Goal: Information Seeking & Learning: Compare options

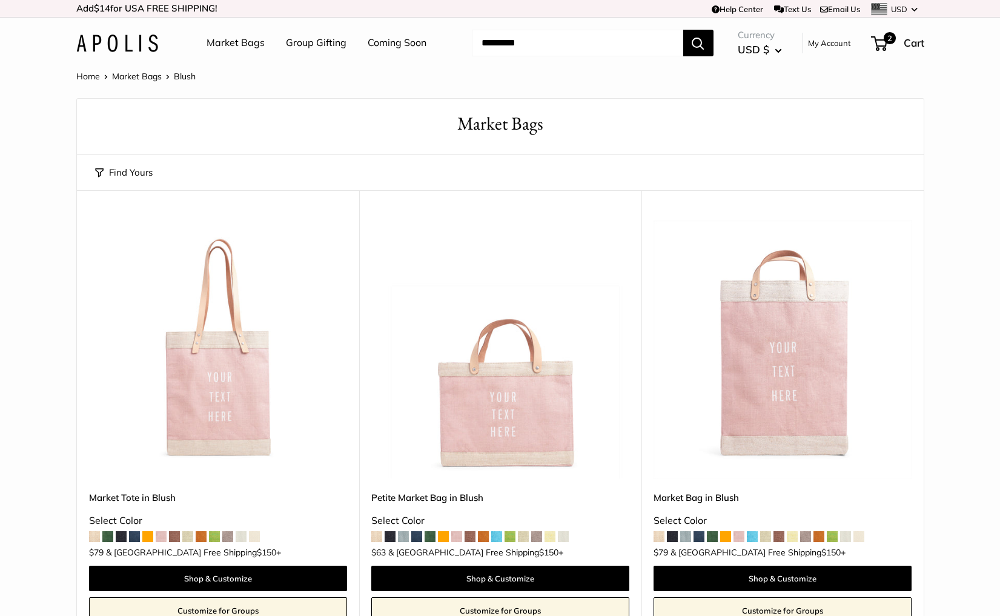
click at [152, 35] on img at bounding box center [117, 44] width 82 height 18
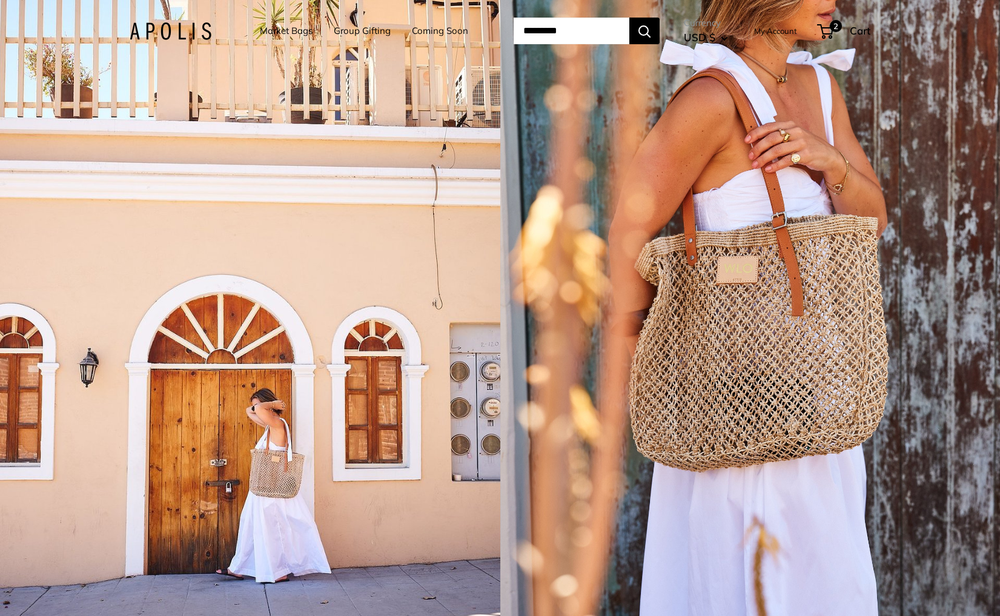
click at [434, 392] on div "1 / 5" at bounding box center [250, 308] width 500 height 616
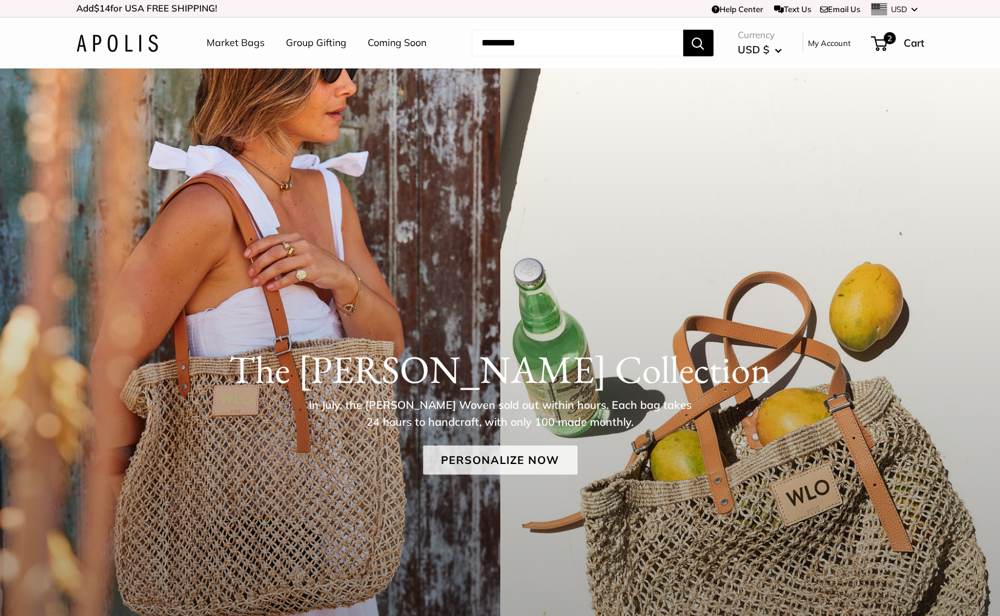
click at [552, 448] on link "Personalize Now" at bounding box center [500, 459] width 154 height 29
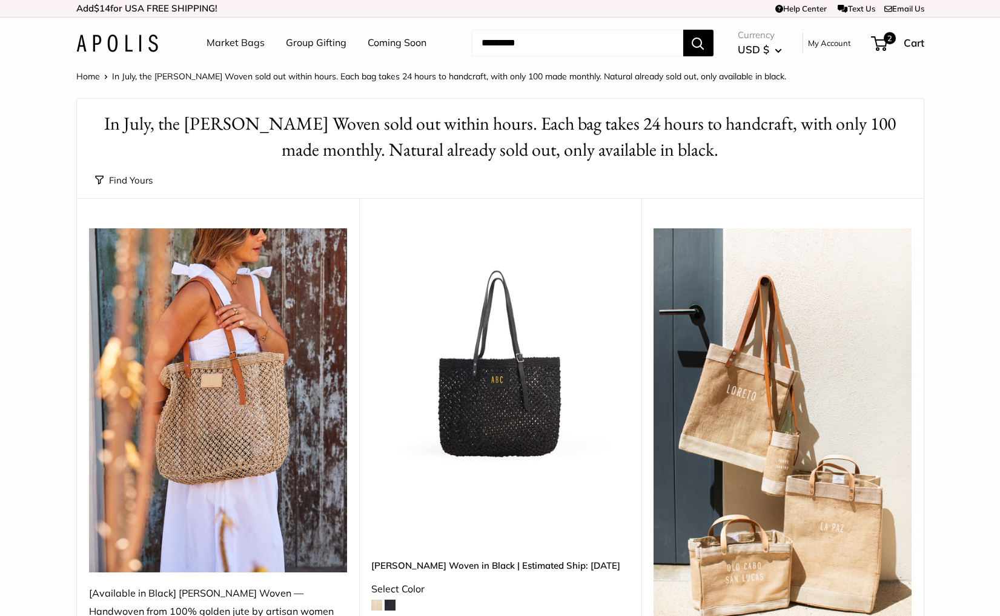
scroll to position [109, 0]
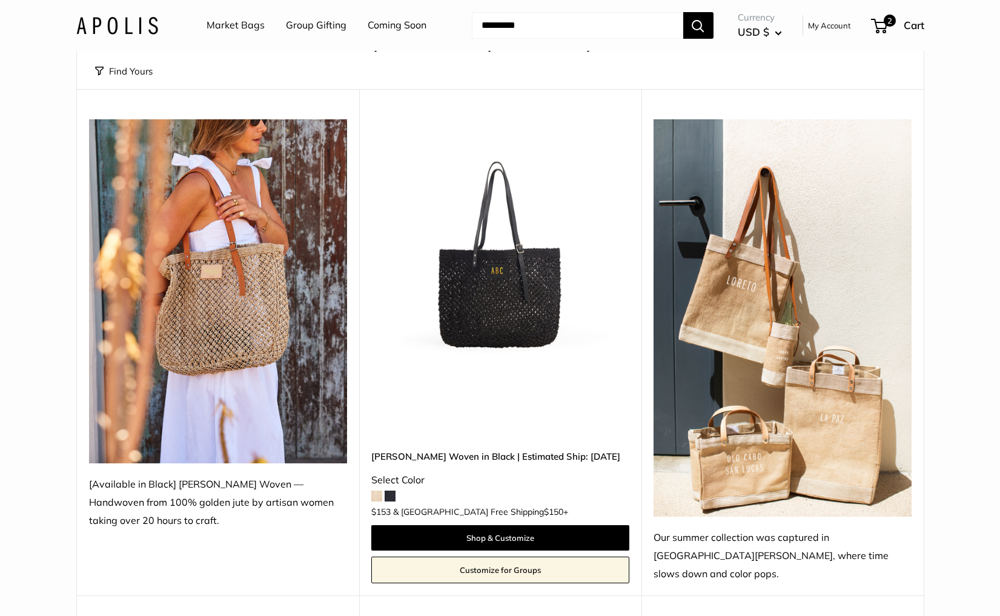
click at [0, 0] on img at bounding box center [0, 0] width 0 height 0
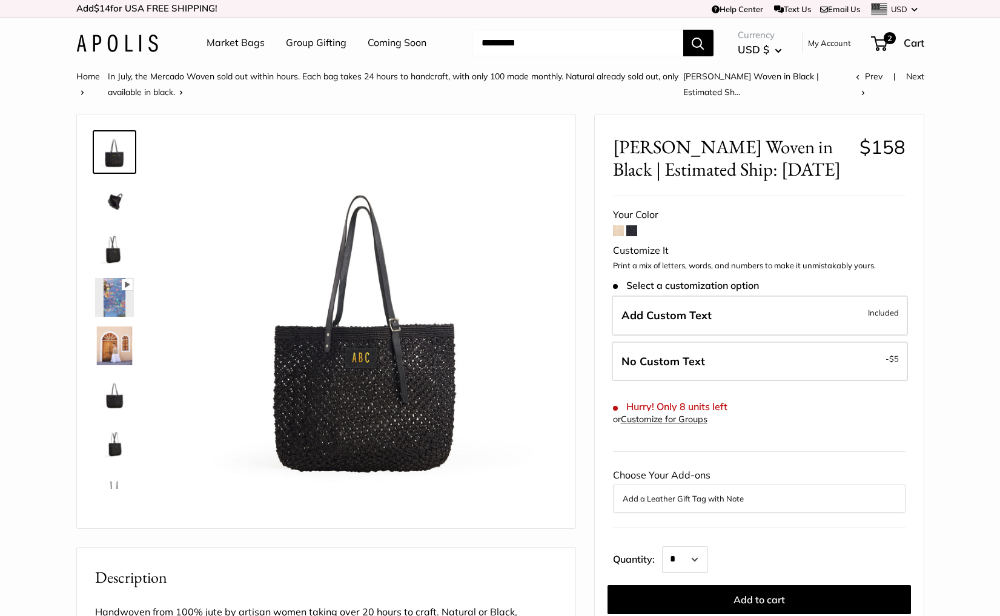
click at [225, 42] on link "Market Bags" at bounding box center [236, 43] width 58 height 18
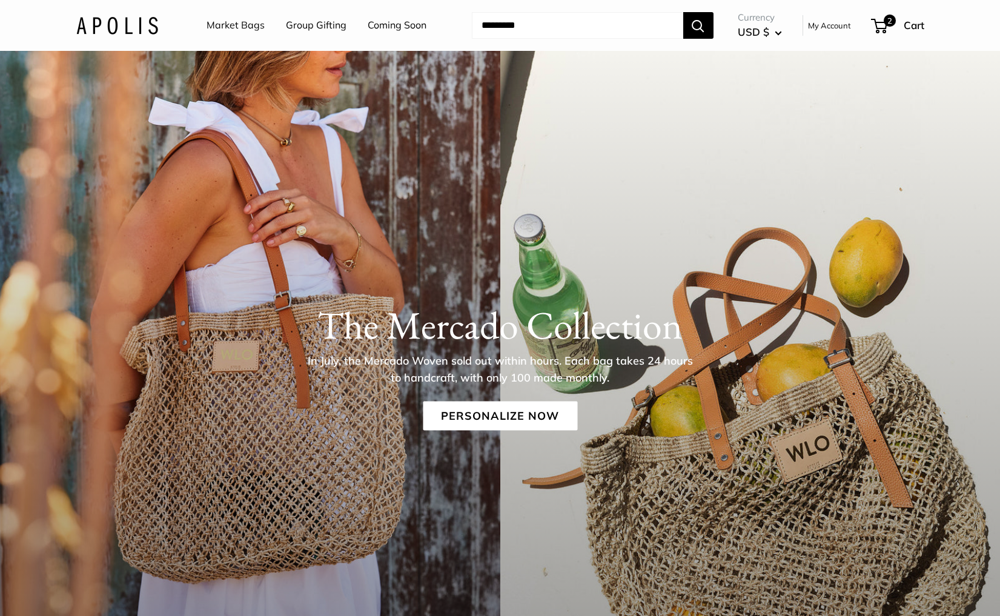
scroll to position [78, 0]
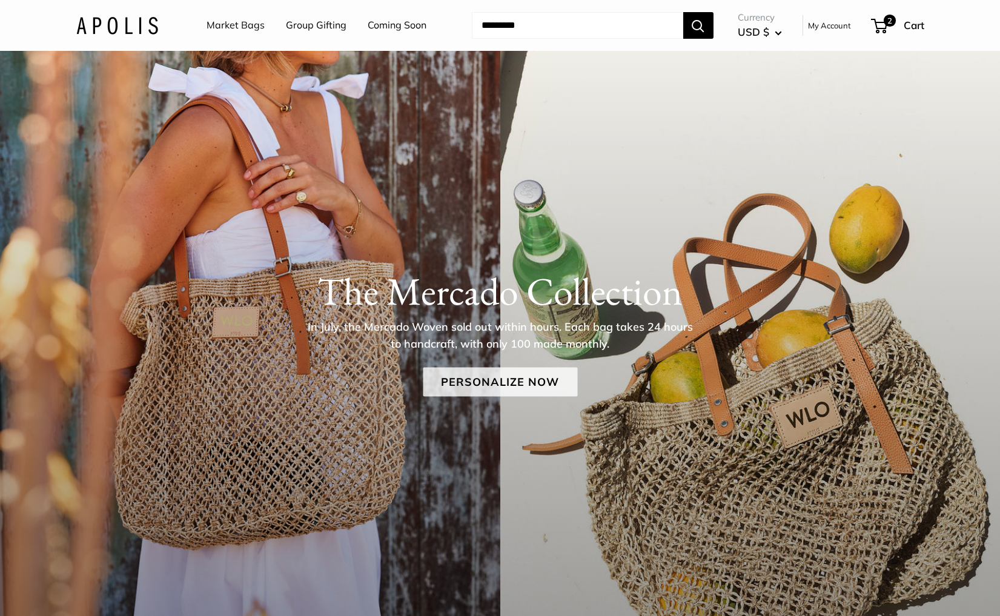
click at [481, 387] on link "Personalize Now" at bounding box center [500, 381] width 154 height 29
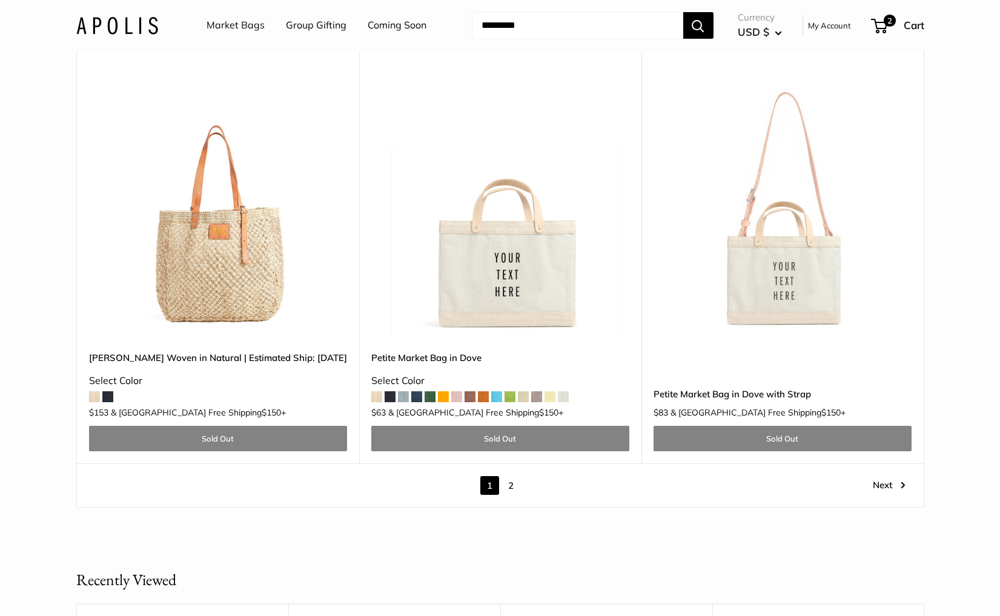
scroll to position [6629, 0]
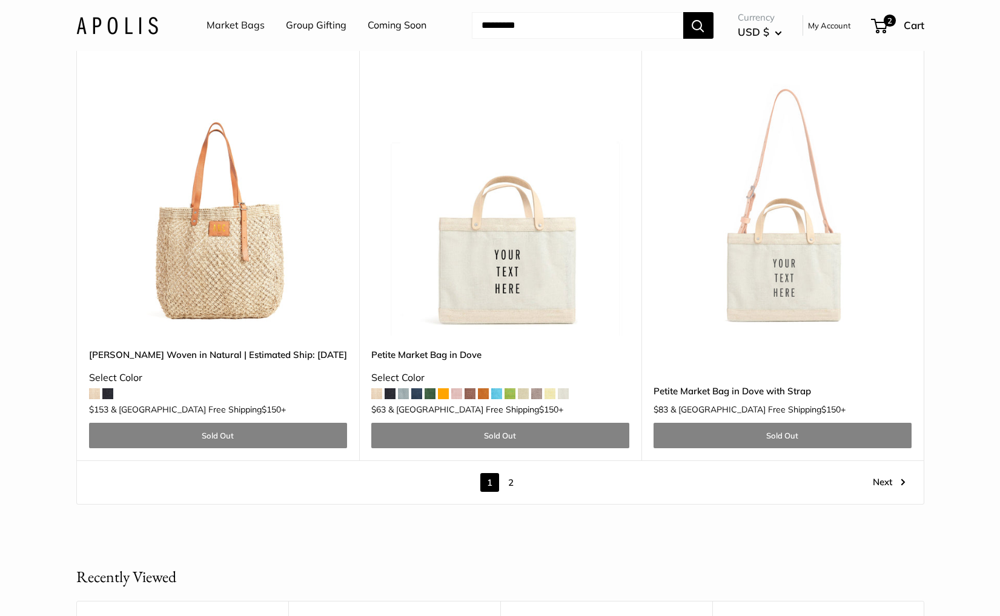
click at [508, 473] on link "2" at bounding box center [511, 482] width 19 height 19
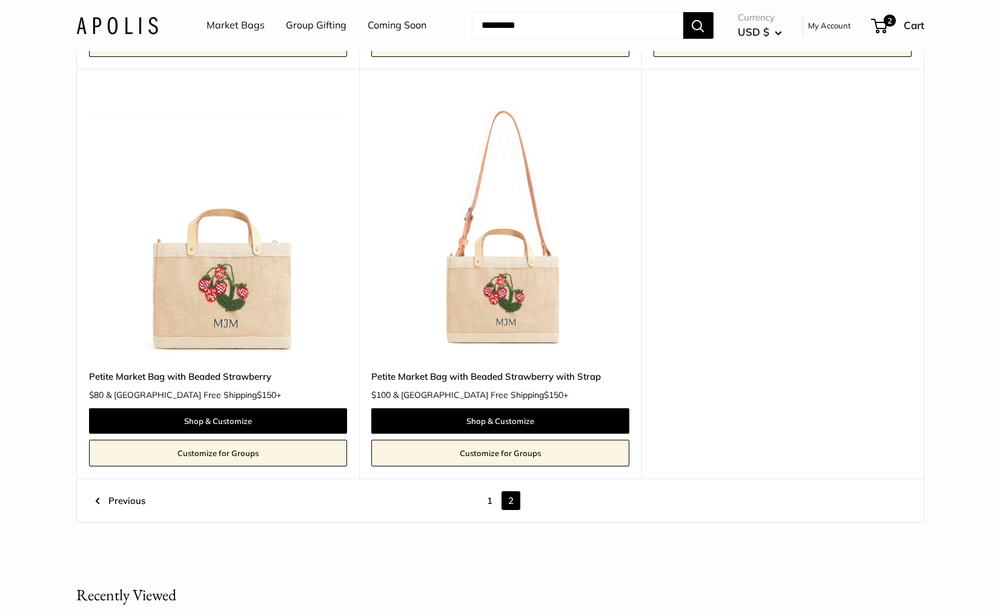
scroll to position [6470, 0]
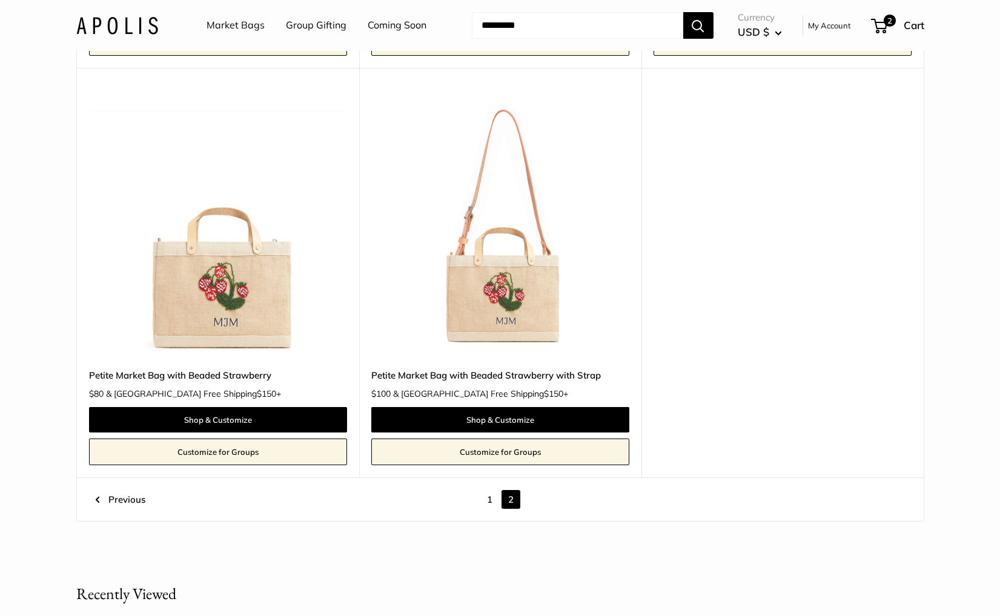
click at [0, 0] on img at bounding box center [0, 0] width 0 height 0
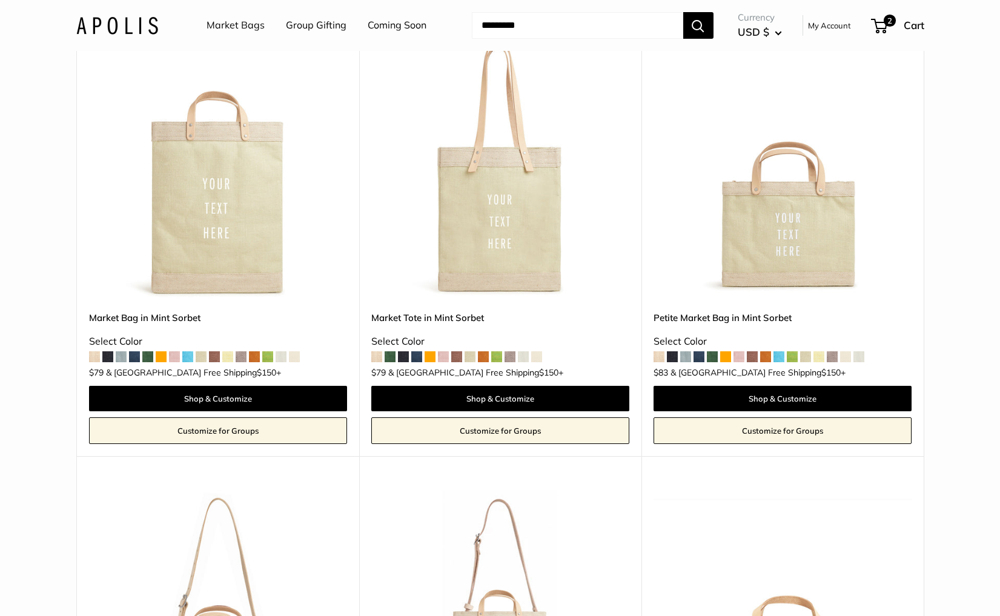
scroll to position [6041, 0]
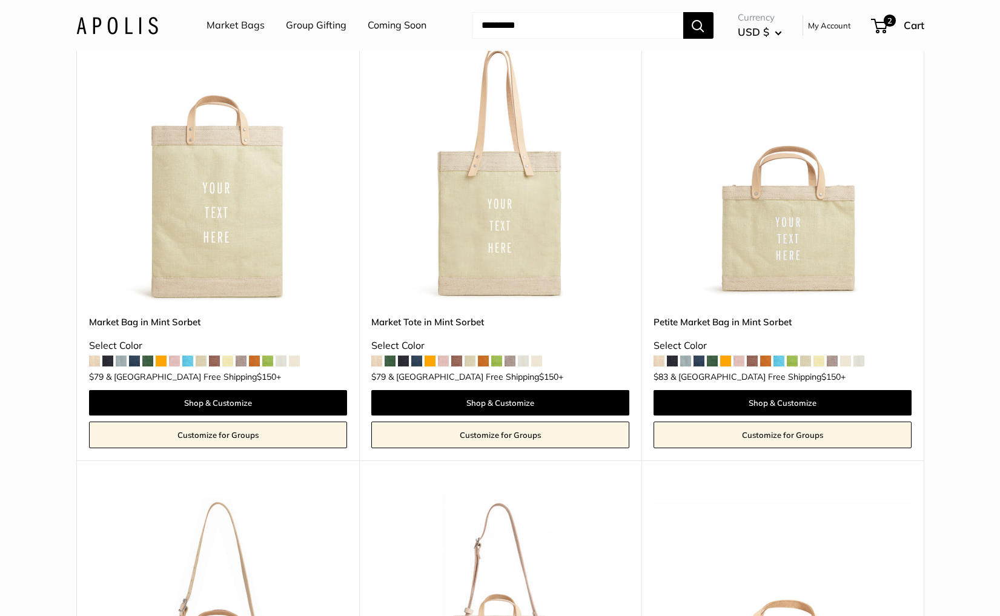
click at [0, 0] on img at bounding box center [0, 0] width 0 height 0
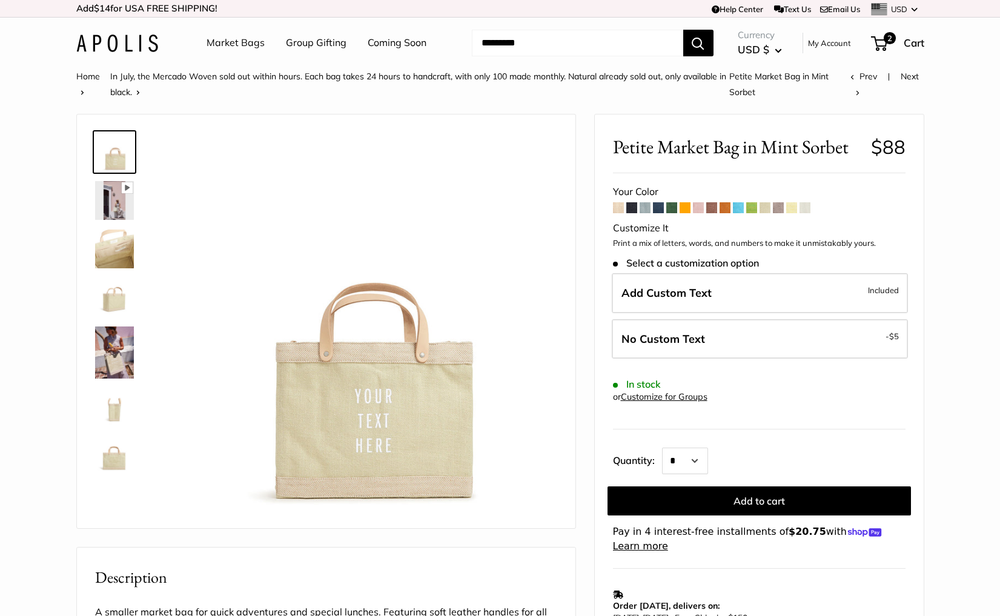
click at [807, 211] on span at bounding box center [805, 207] width 11 height 11
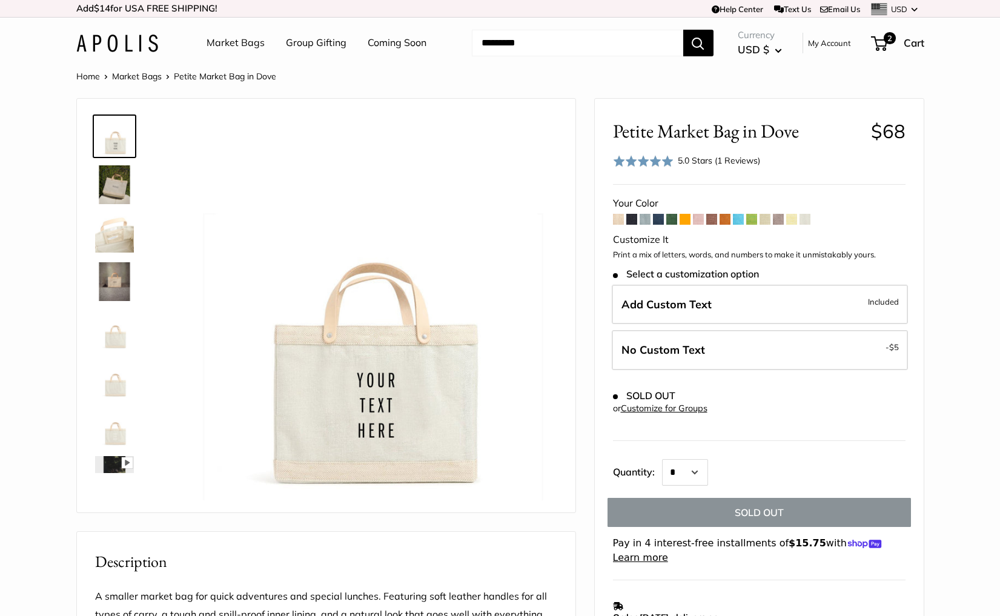
click at [767, 221] on span at bounding box center [765, 219] width 11 height 11
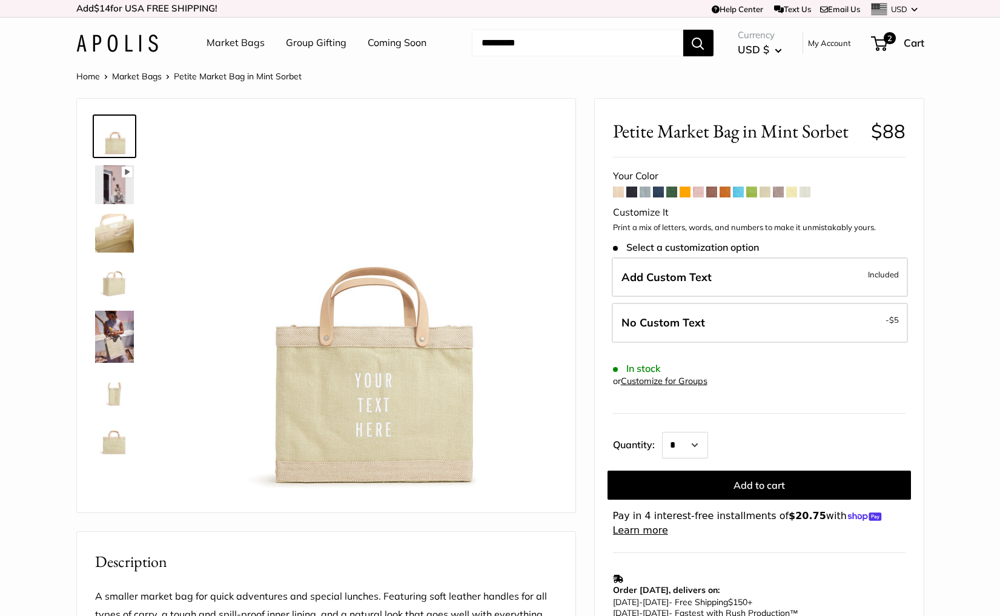
click at [794, 195] on span at bounding box center [791, 192] width 11 height 11
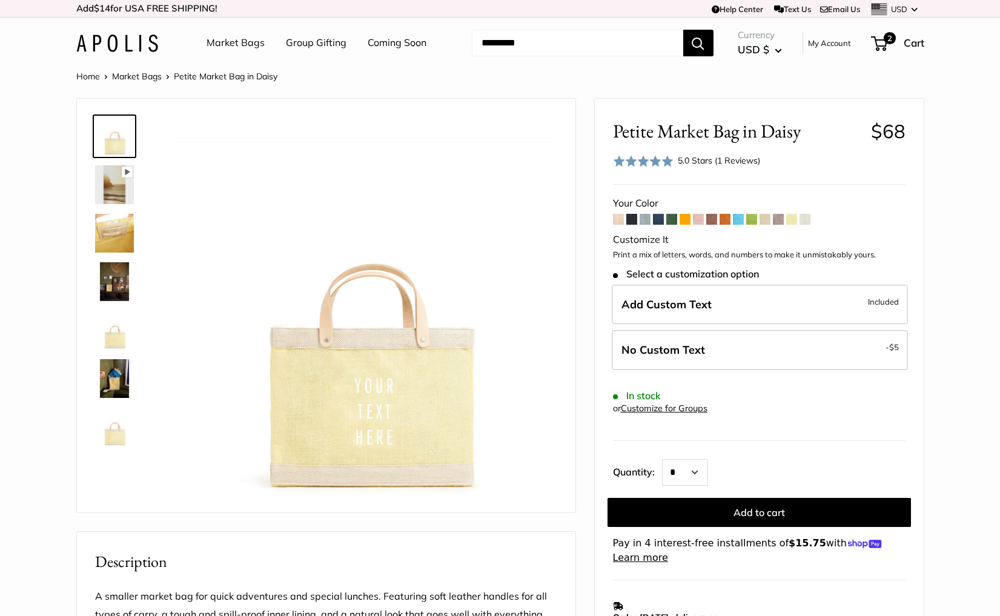
click at [804, 224] on span at bounding box center [805, 219] width 11 height 11
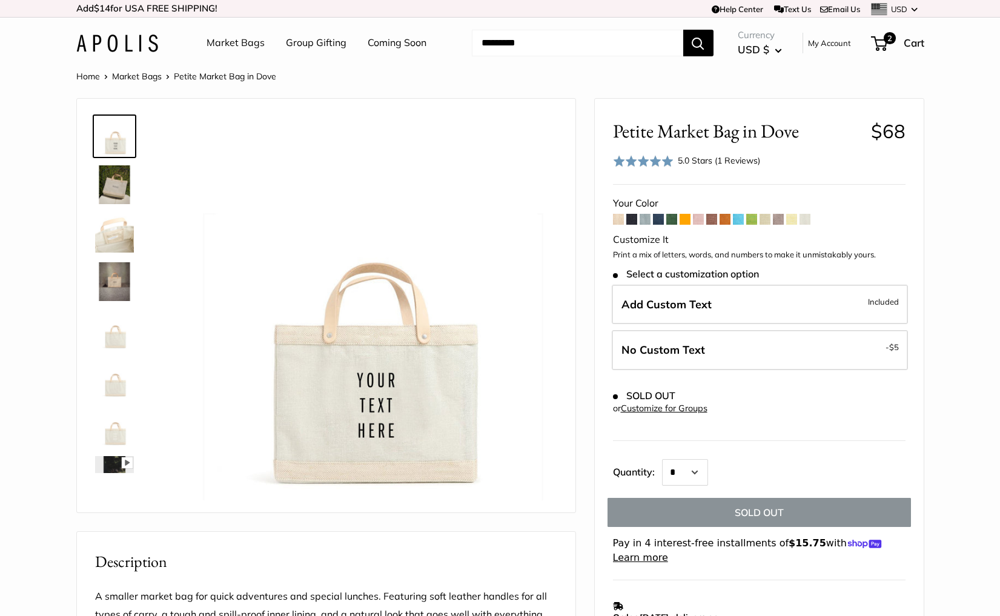
click at [702, 164] on div "5.0 Stars (1 Reviews)" at bounding box center [719, 160] width 82 height 13
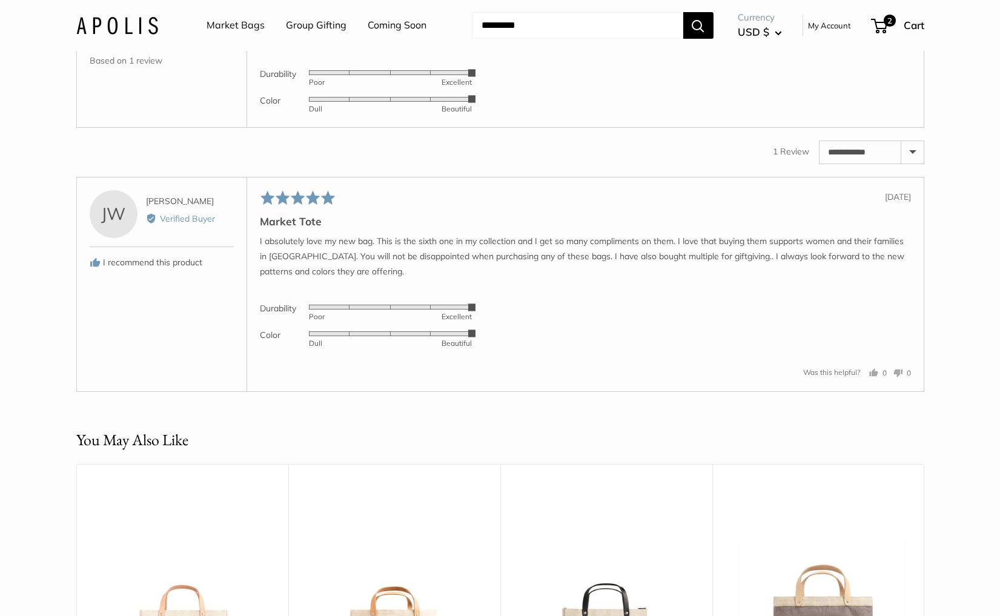
scroll to position [1973, 0]
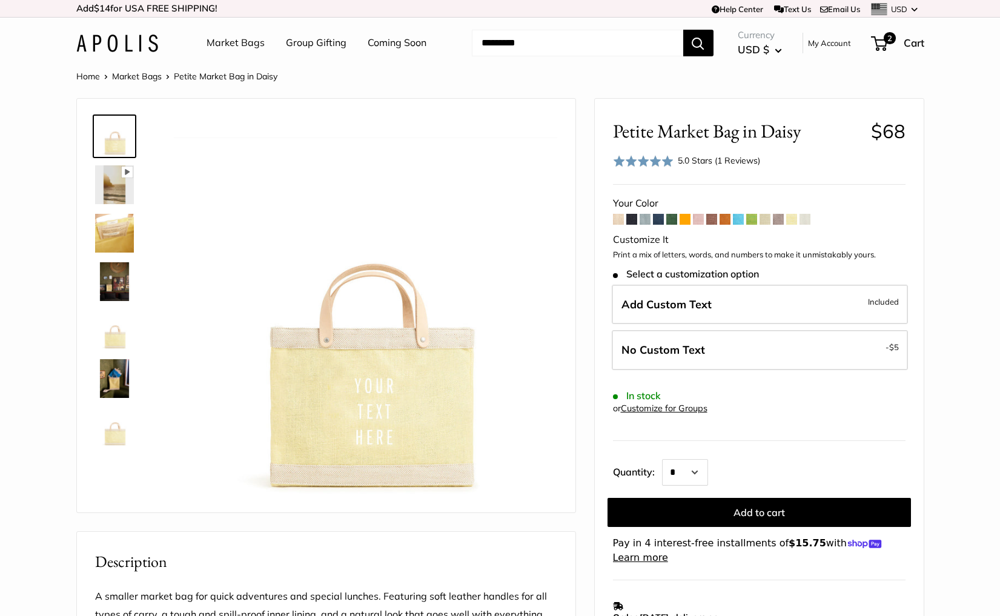
click at [128, 39] on img at bounding box center [117, 44] width 82 height 18
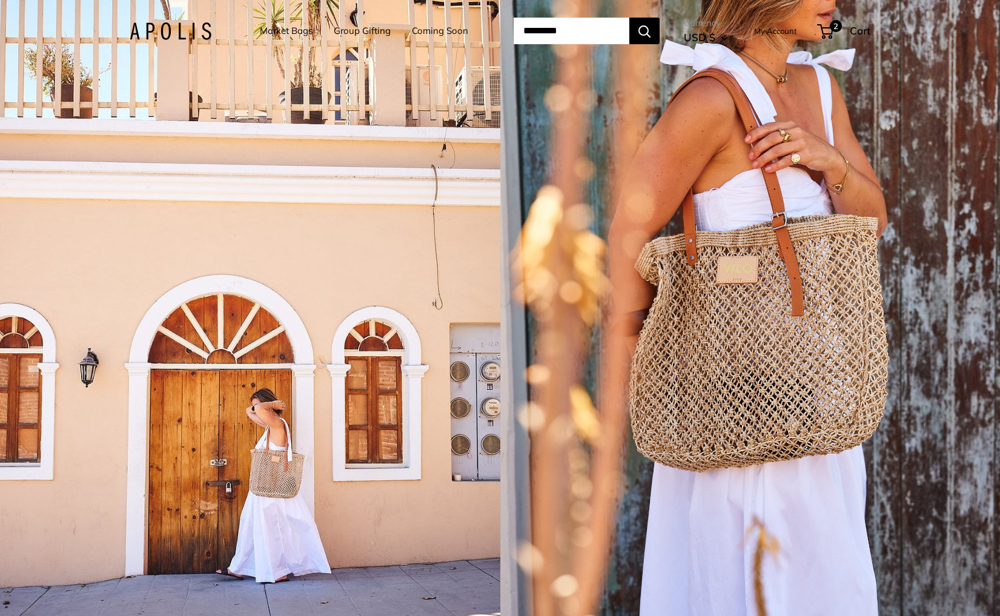
click at [786, 368] on div "1 / 5" at bounding box center [750, 308] width 500 height 616
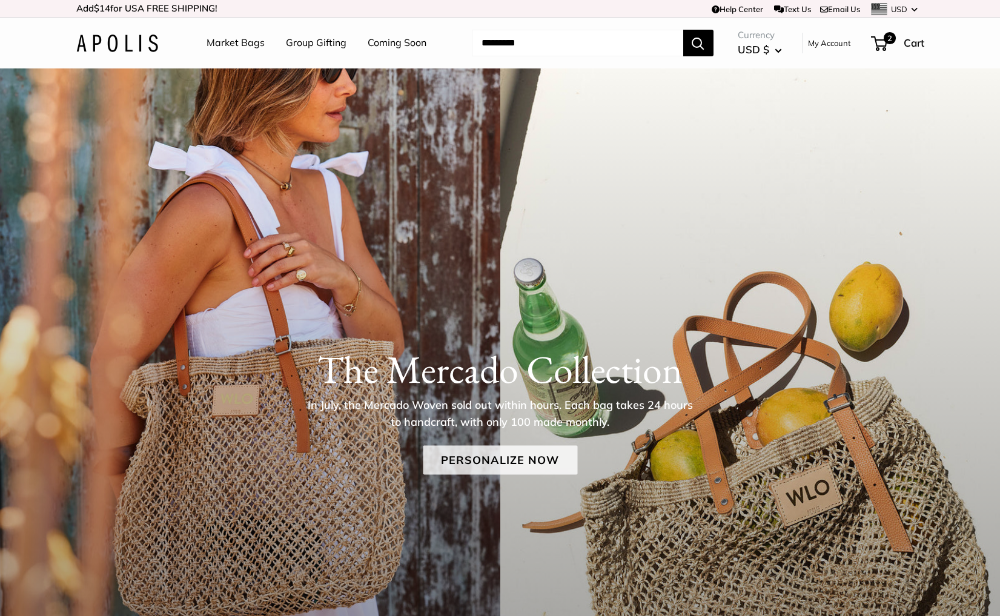
click at [534, 465] on link "Personalize Now" at bounding box center [500, 459] width 154 height 29
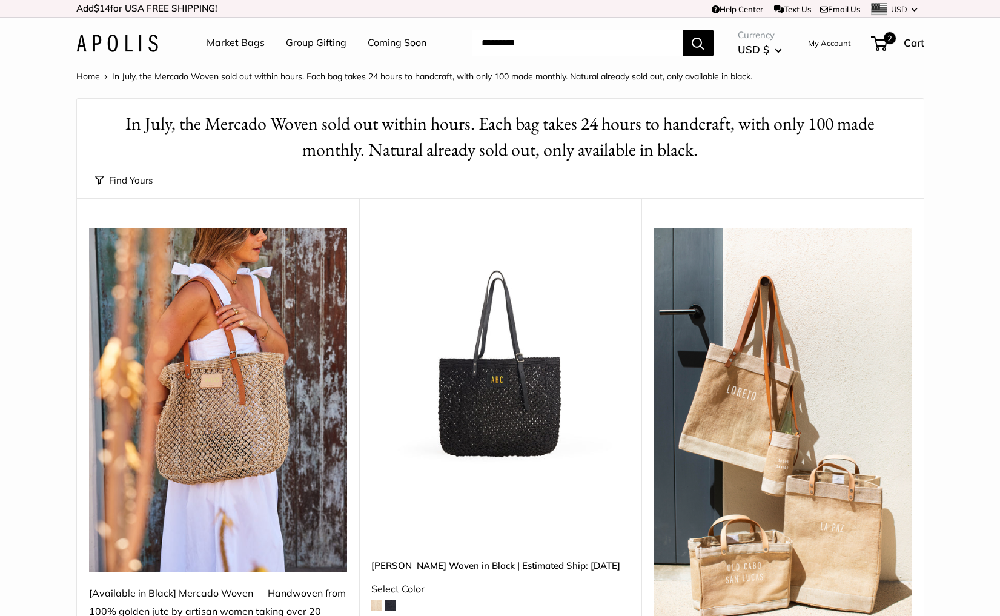
click at [0, 0] on img at bounding box center [0, 0] width 0 height 0
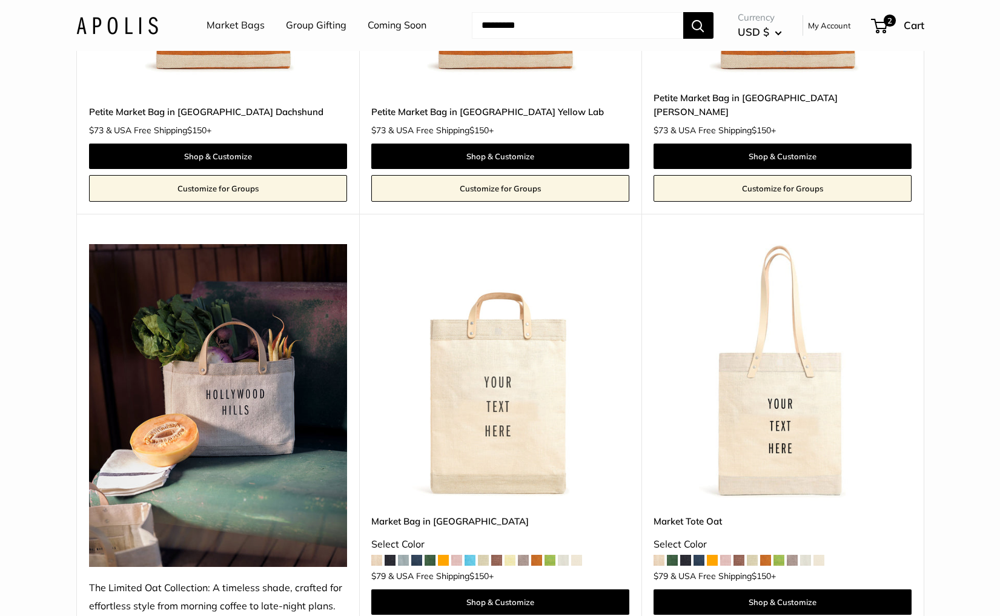
scroll to position [3445, 0]
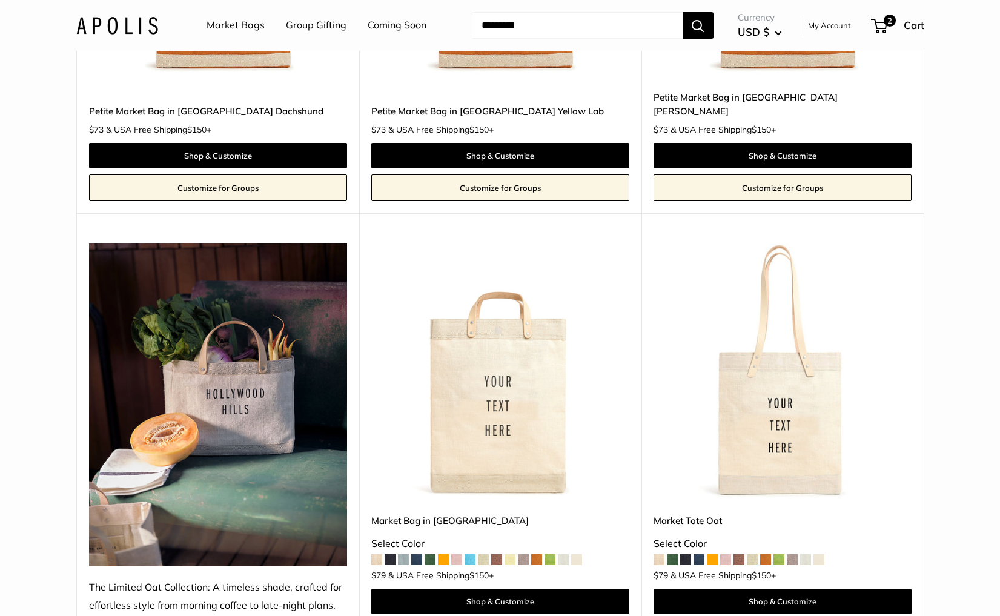
click at [0, 0] on img at bounding box center [0, 0] width 0 height 0
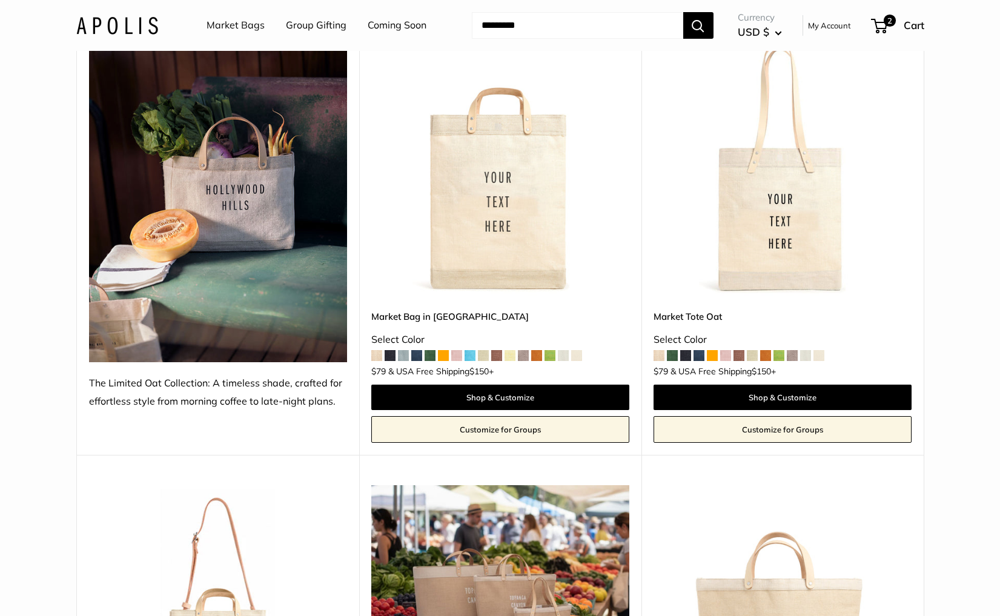
scroll to position [3682, 0]
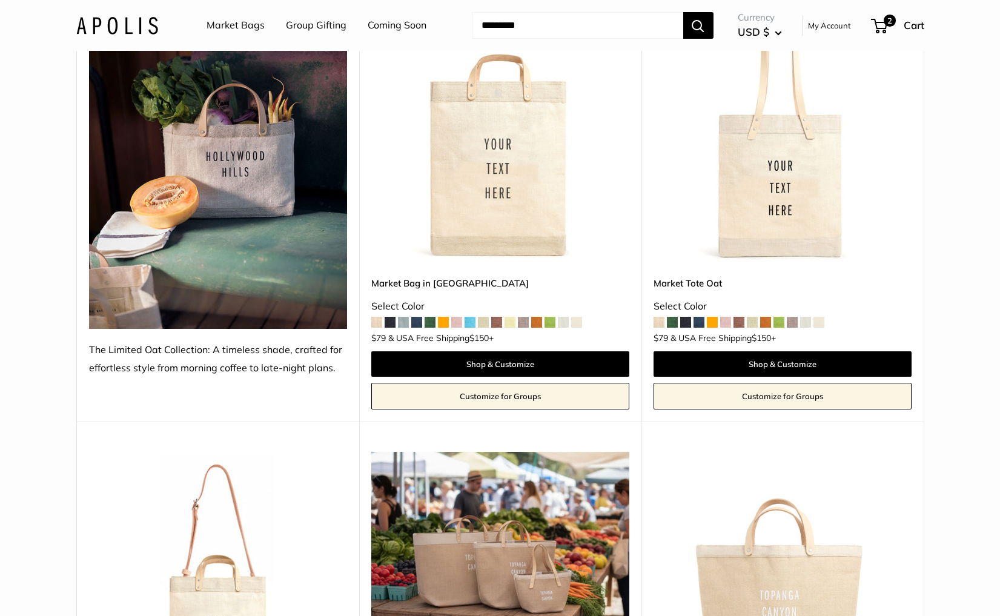
click at [0, 0] on img at bounding box center [0, 0] width 0 height 0
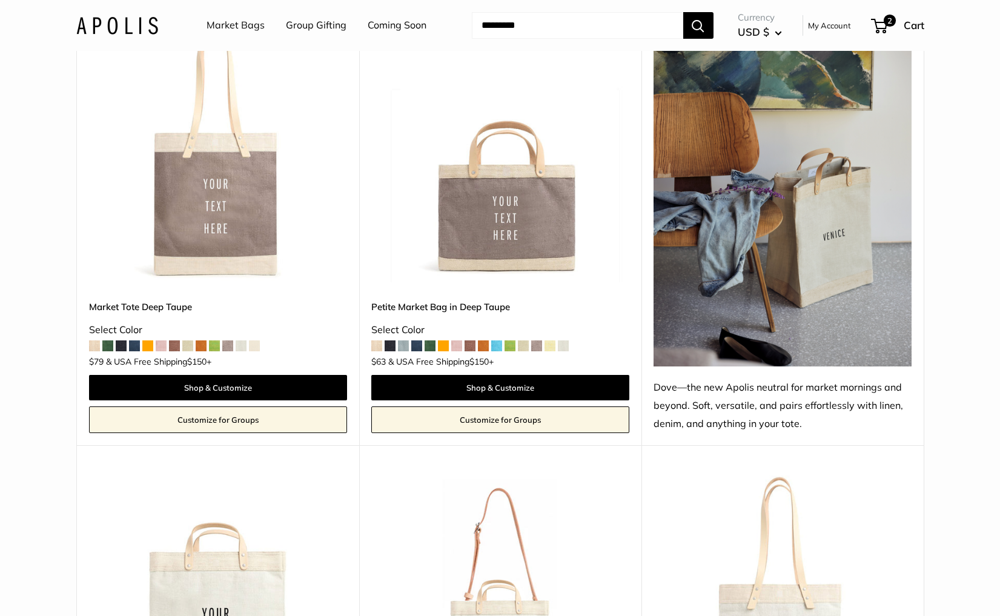
scroll to position [5786, 0]
click at [0, 0] on img at bounding box center [0, 0] width 0 height 0
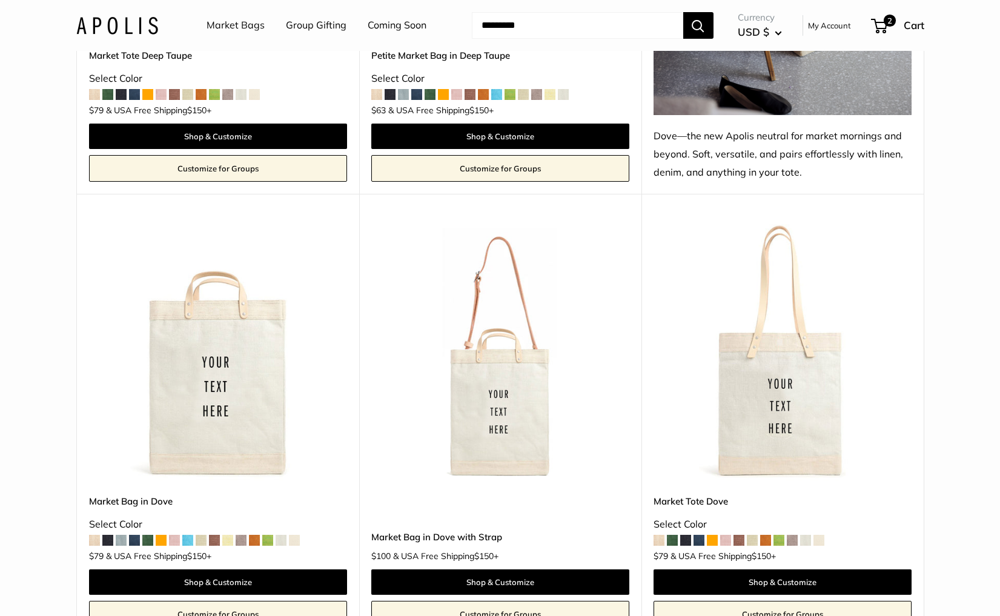
scroll to position [6173, 0]
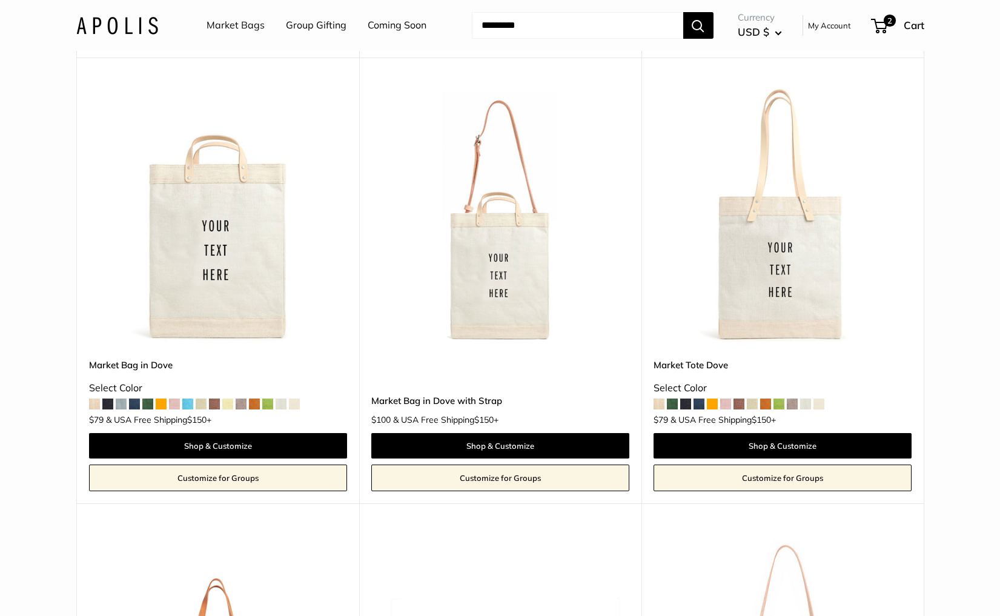
click at [0, 0] on img at bounding box center [0, 0] width 0 height 0
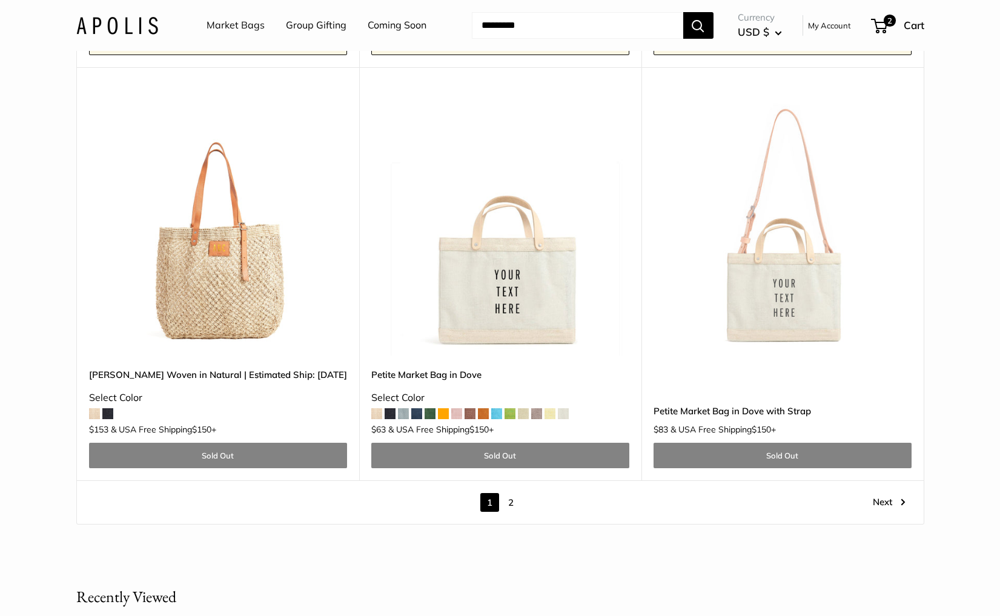
scroll to position [6617, 0]
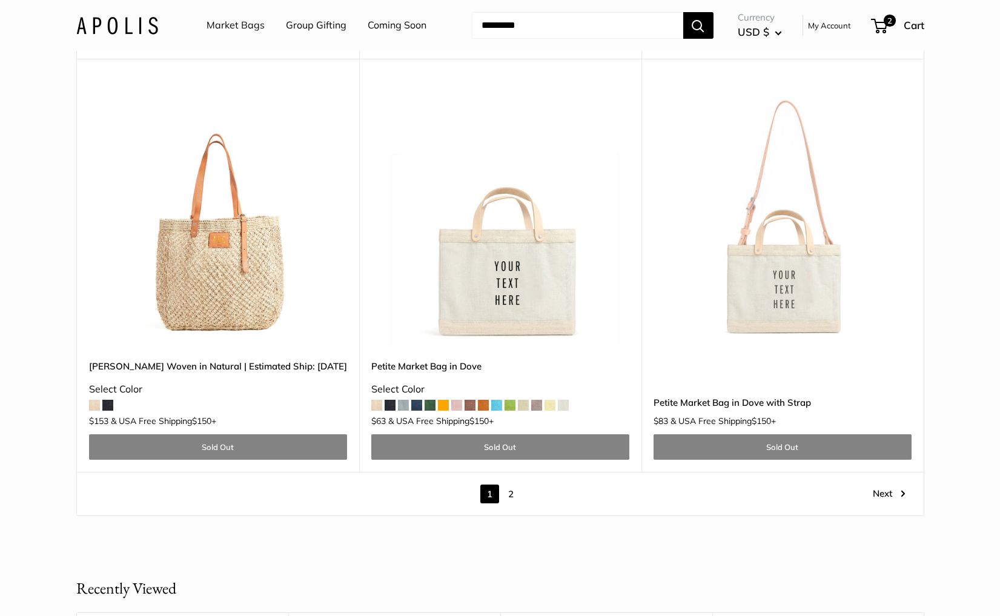
click at [510, 485] on link "2" at bounding box center [511, 494] width 19 height 19
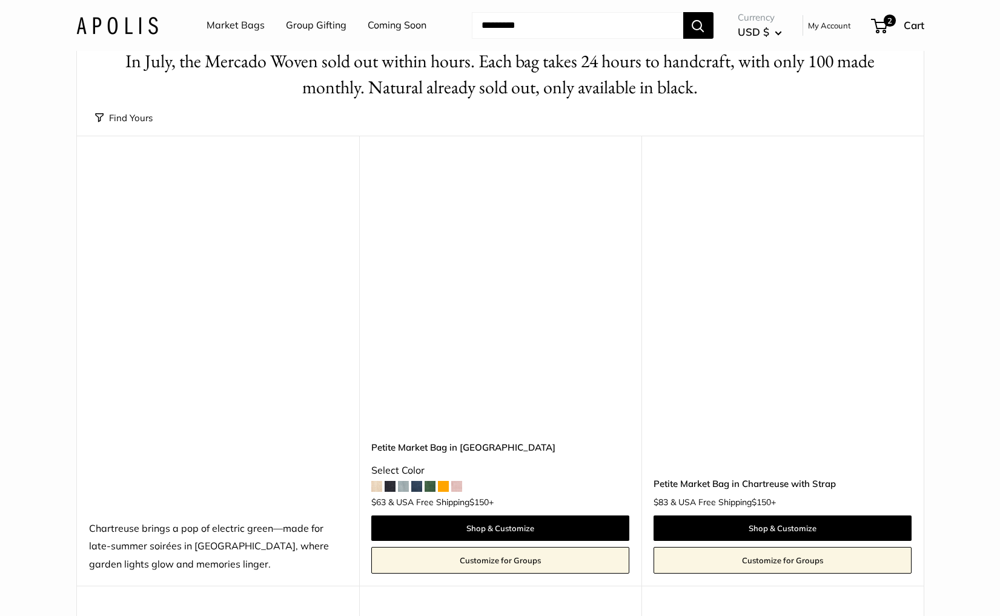
scroll to position [32, 0]
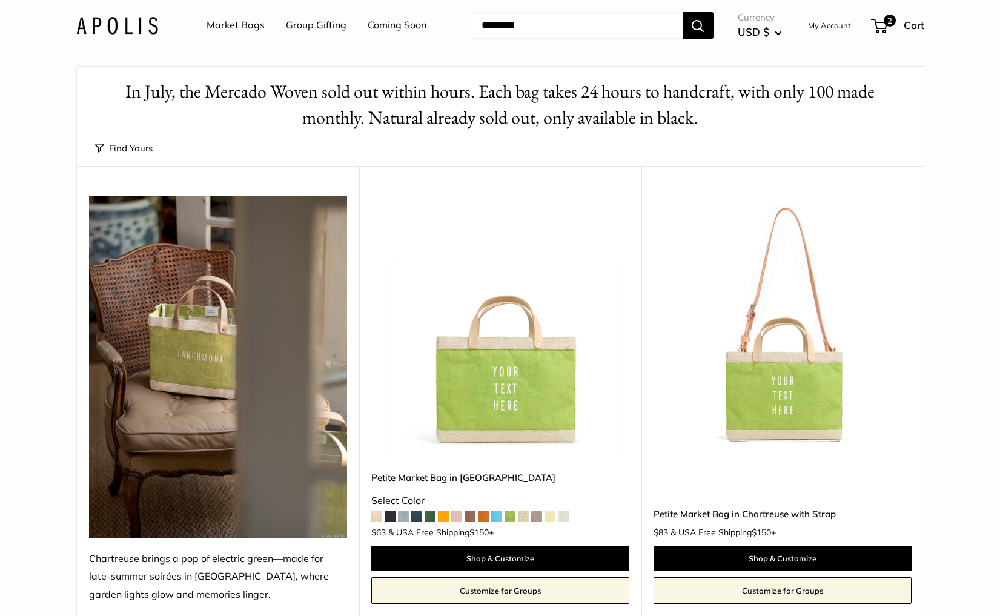
click at [0, 0] on img at bounding box center [0, 0] width 0 height 0
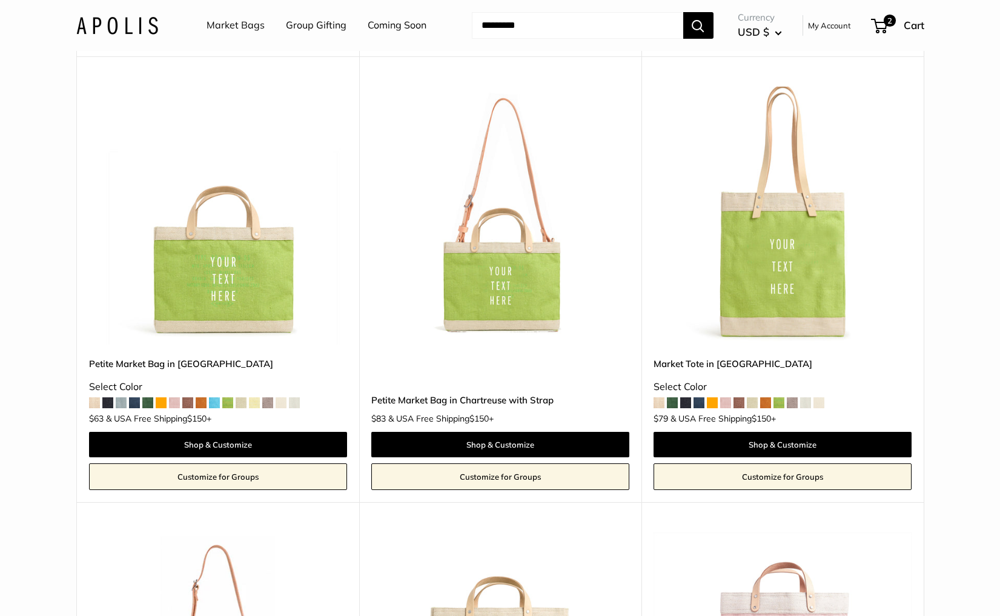
scroll to position [595, 0]
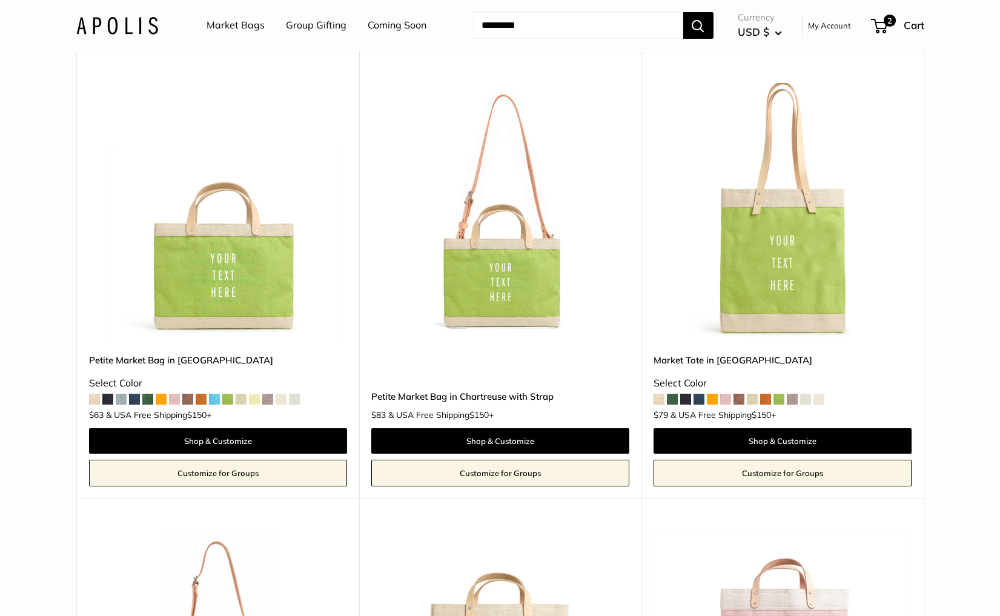
click at [0, 0] on img at bounding box center [0, 0] width 0 height 0
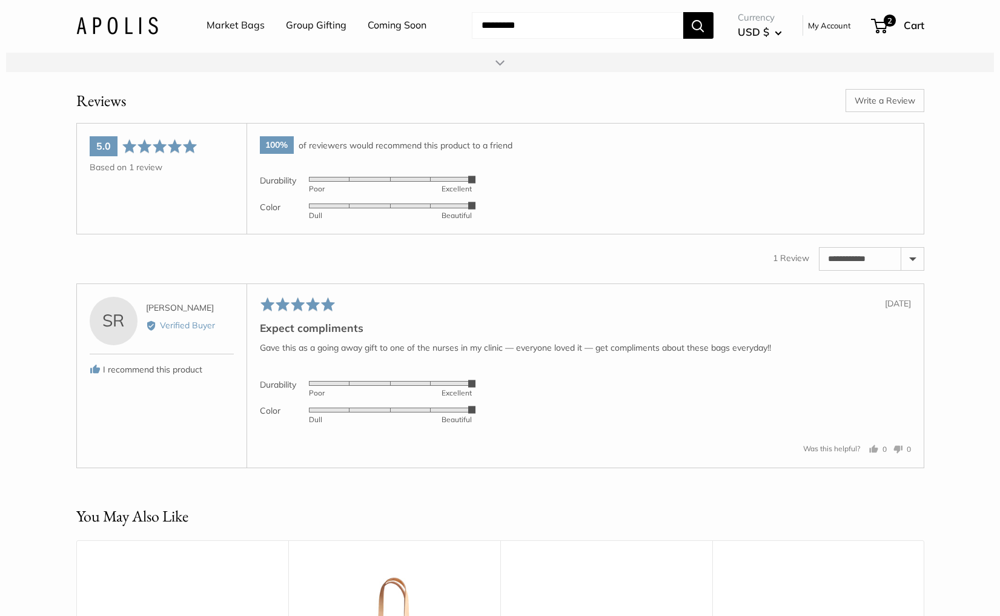
scroll to position [1888, 0]
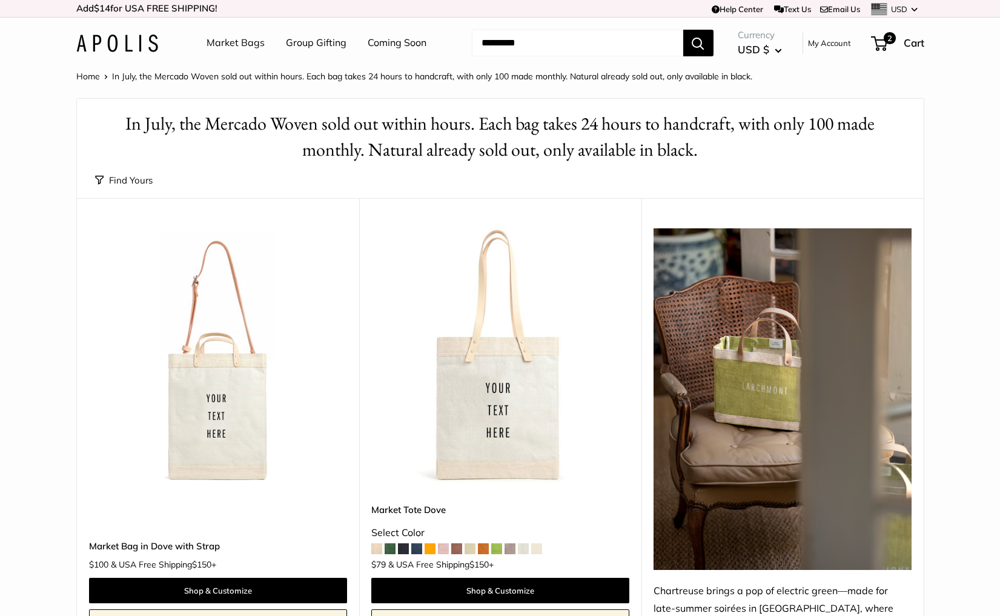
click at [232, 47] on link "Market Bags" at bounding box center [236, 43] width 58 height 18
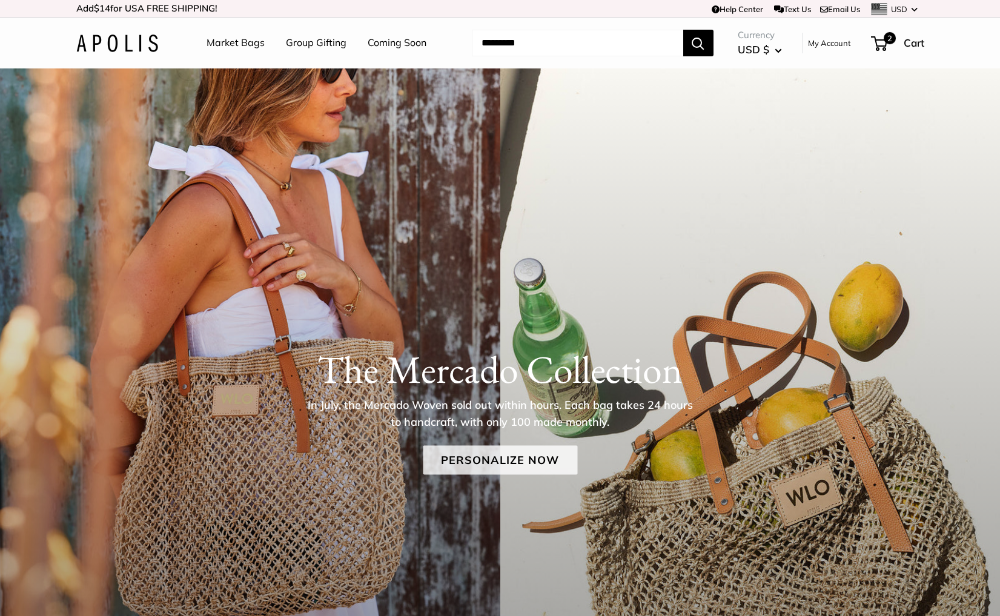
click at [482, 456] on link "Personalize Now" at bounding box center [500, 459] width 154 height 29
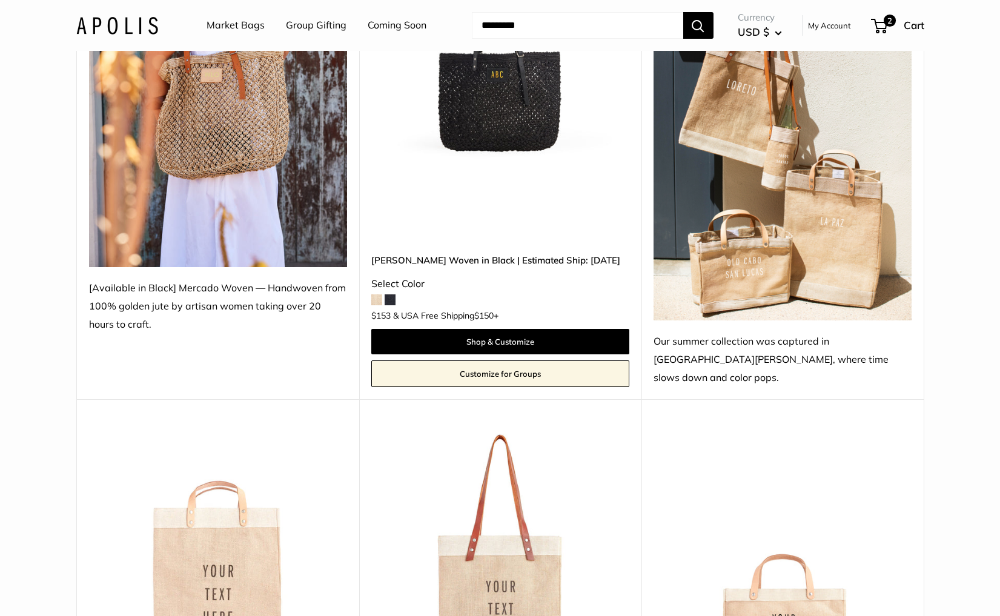
scroll to position [156, 0]
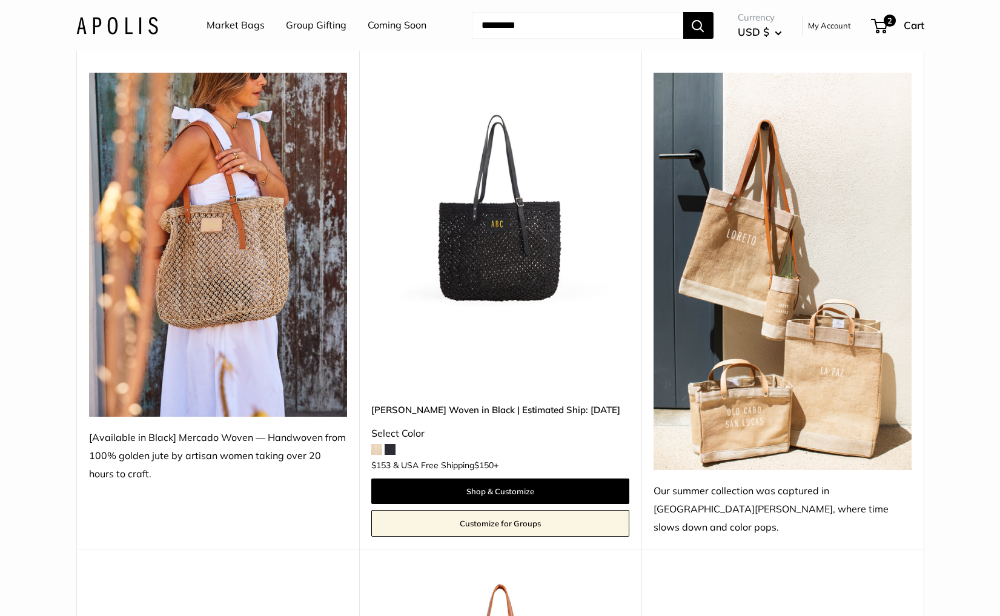
click at [0, 0] on img at bounding box center [0, 0] width 0 height 0
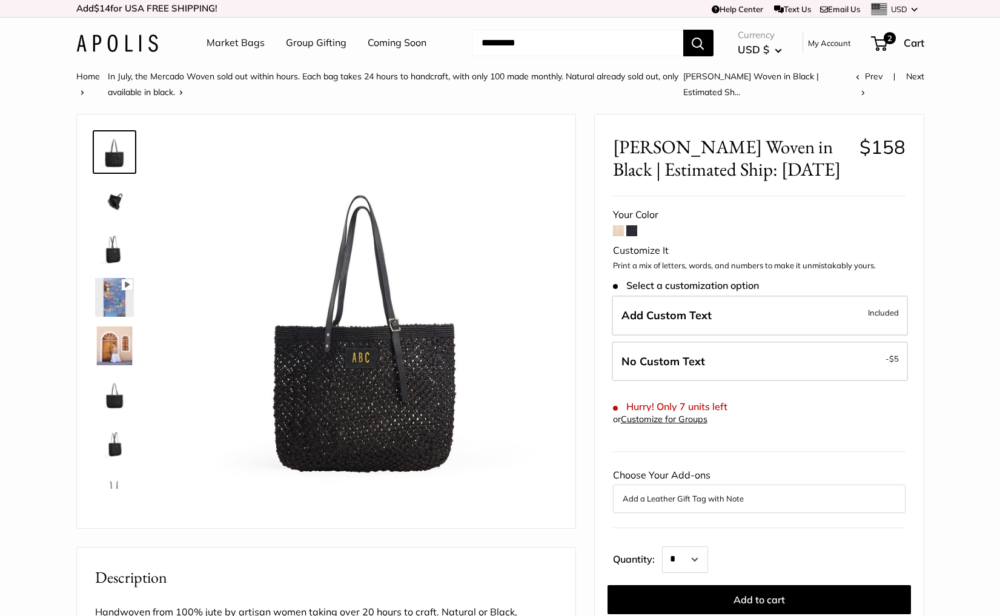
click at [620, 231] on span at bounding box center [618, 230] width 11 height 11
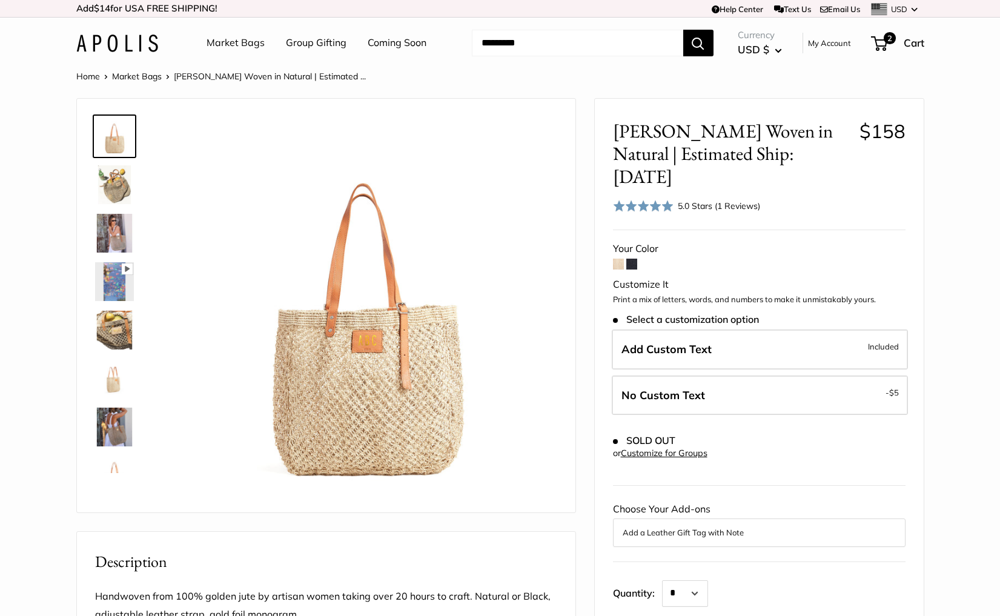
click at [411, 43] on link "Coming Soon" at bounding box center [397, 43] width 59 height 18
click at [630, 259] on span at bounding box center [631, 264] width 11 height 11
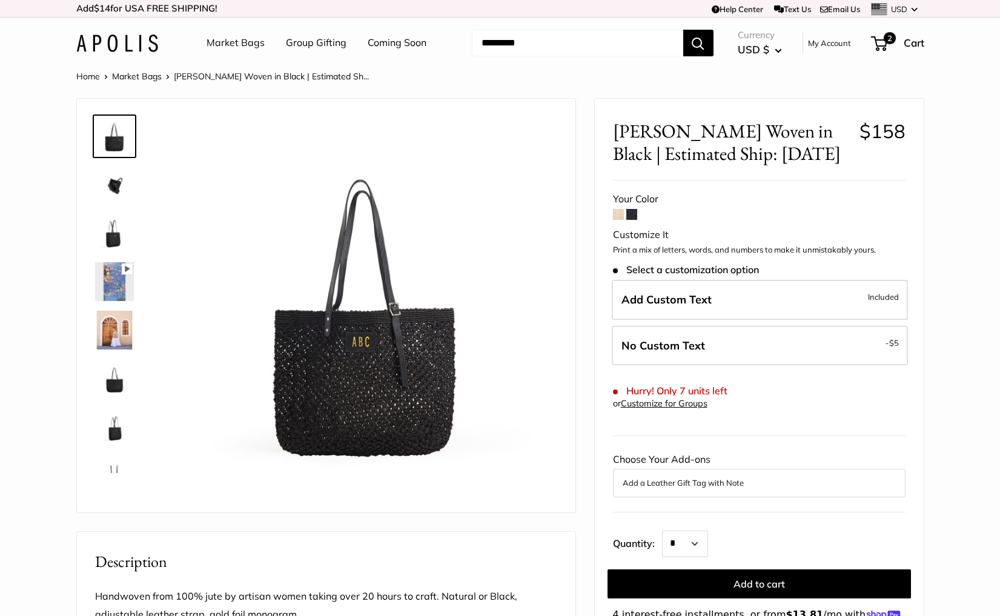
click at [254, 42] on link "Market Bags" at bounding box center [236, 43] width 58 height 18
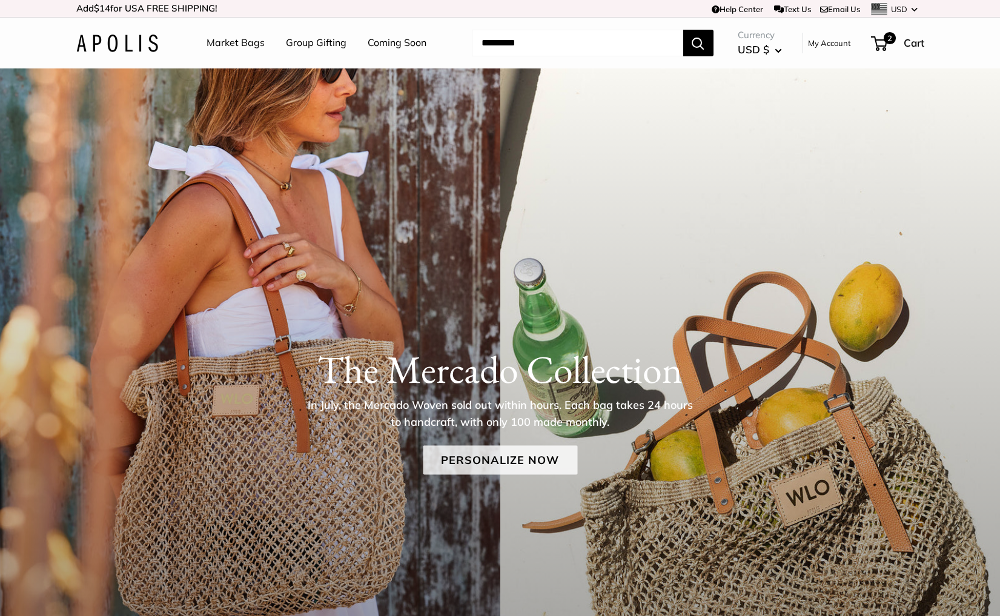
click at [514, 457] on link "Personalize Now" at bounding box center [500, 459] width 154 height 29
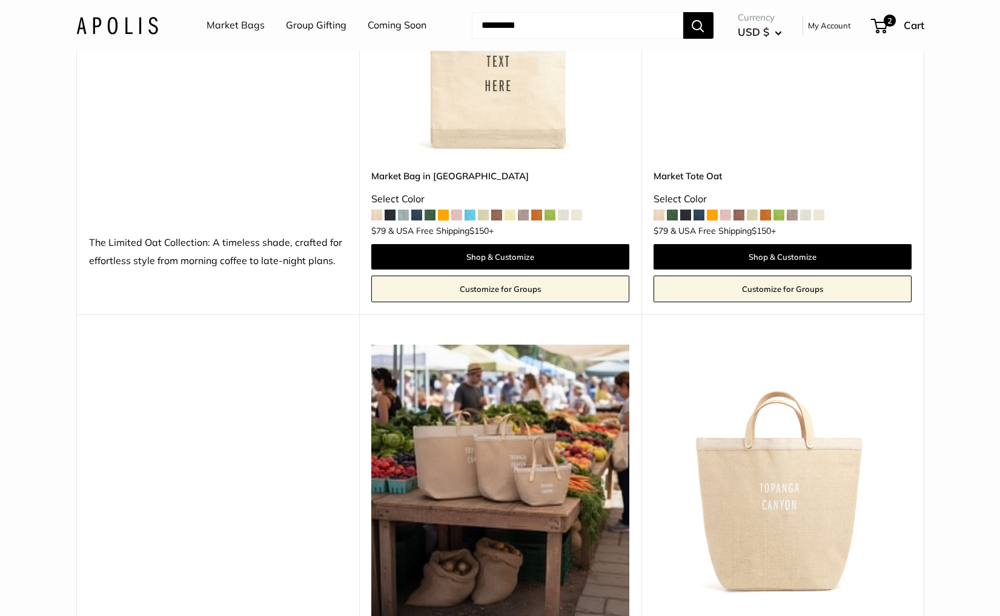
scroll to position [3612, 0]
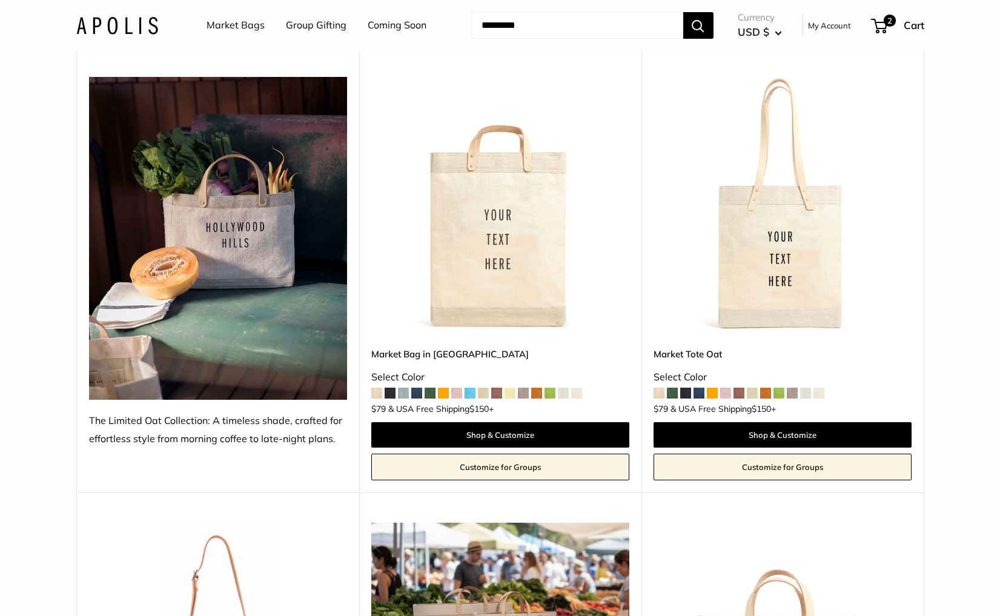
click at [0, 0] on img at bounding box center [0, 0] width 0 height 0
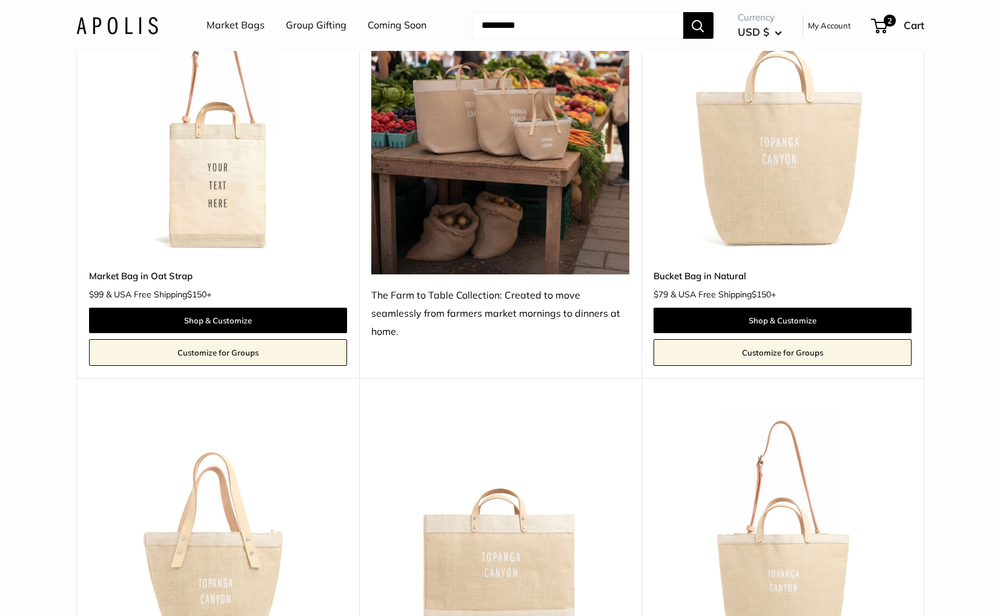
scroll to position [4140, 0]
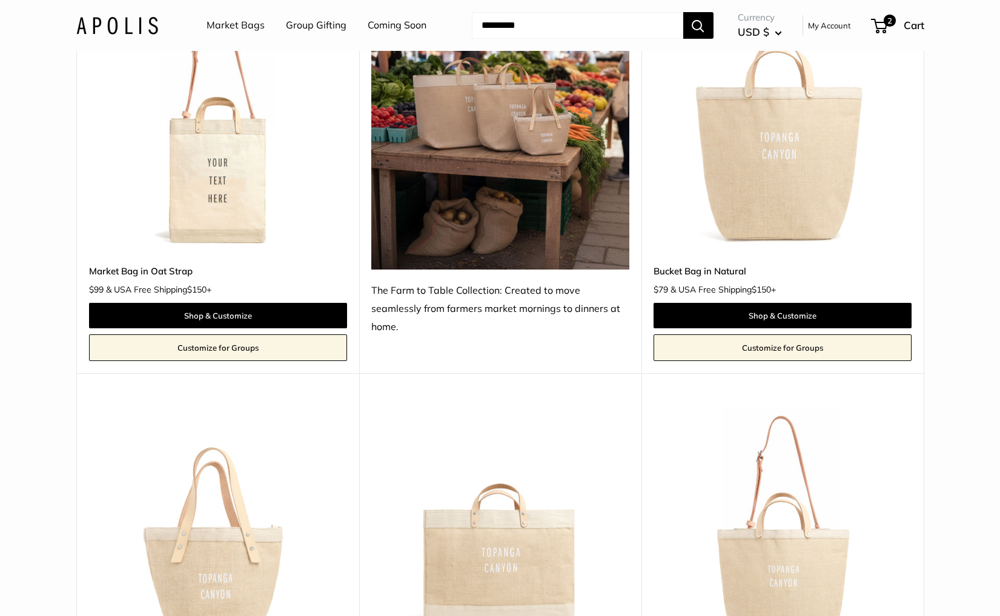
click at [0, 0] on img at bounding box center [0, 0] width 0 height 0
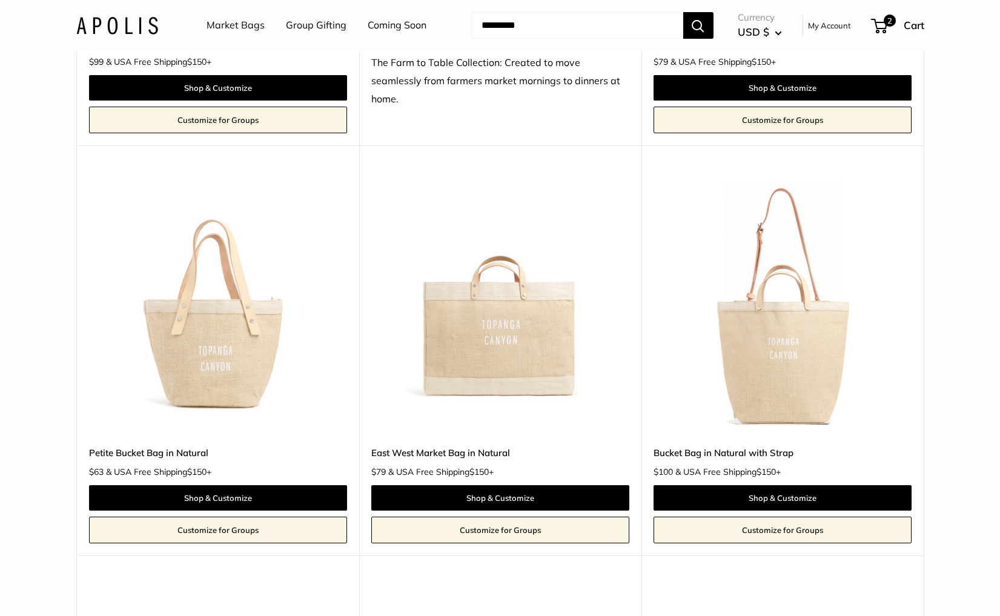
scroll to position [4389, 0]
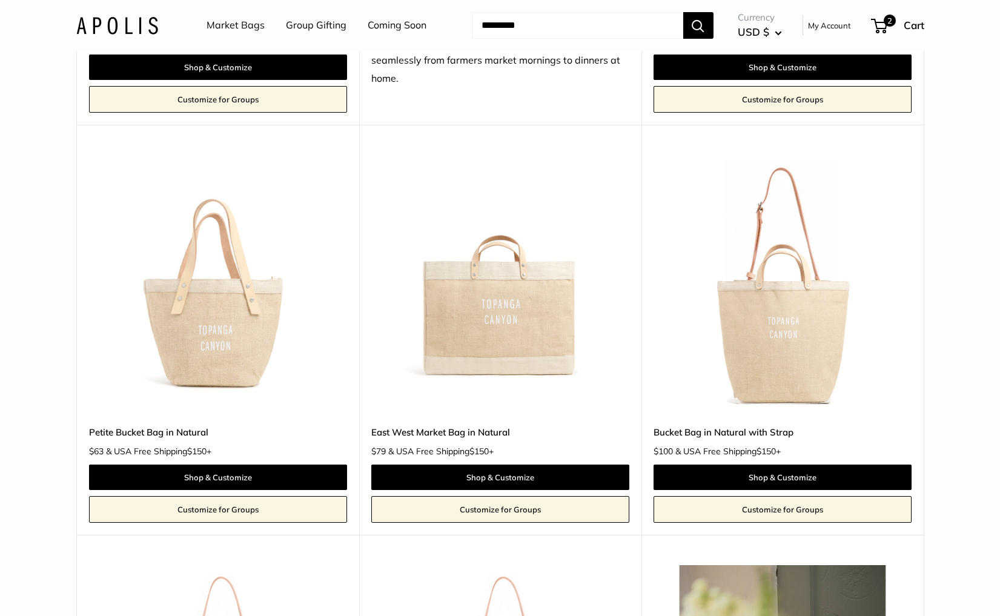
click at [0, 0] on img at bounding box center [0, 0] width 0 height 0
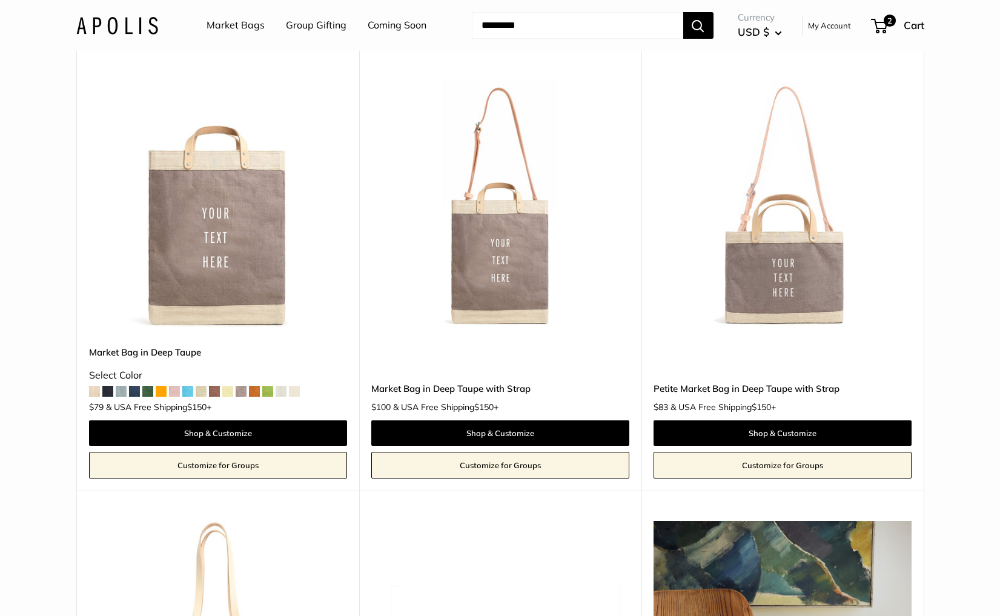
scroll to position [5299, 0]
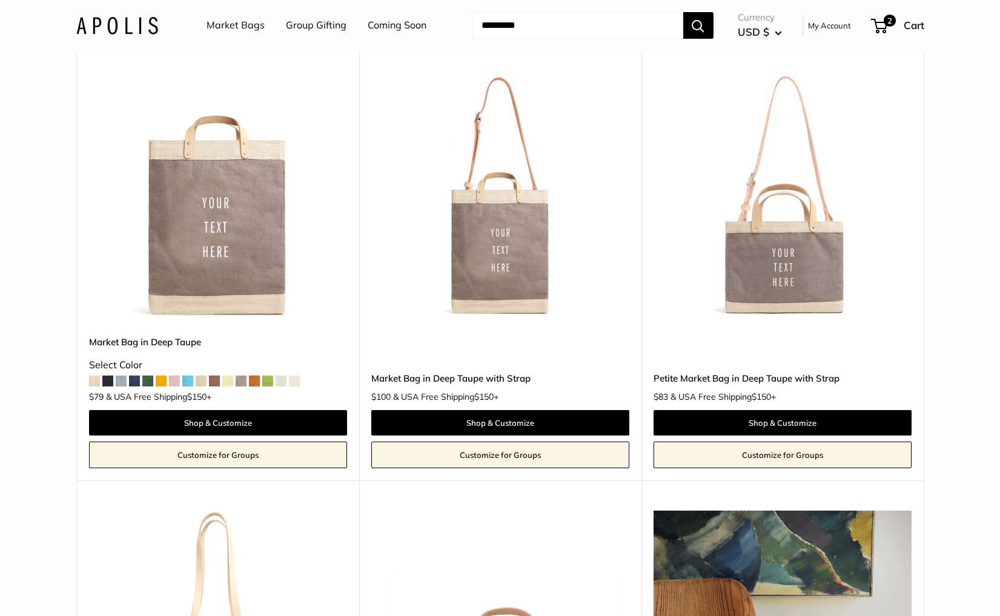
click at [0, 0] on img at bounding box center [0, 0] width 0 height 0
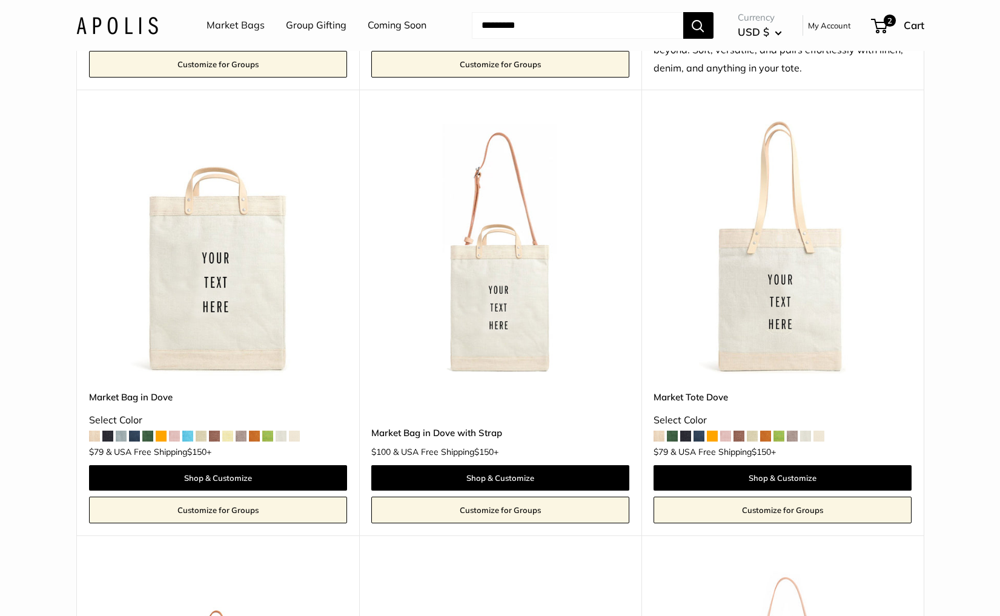
scroll to position [6142, 0]
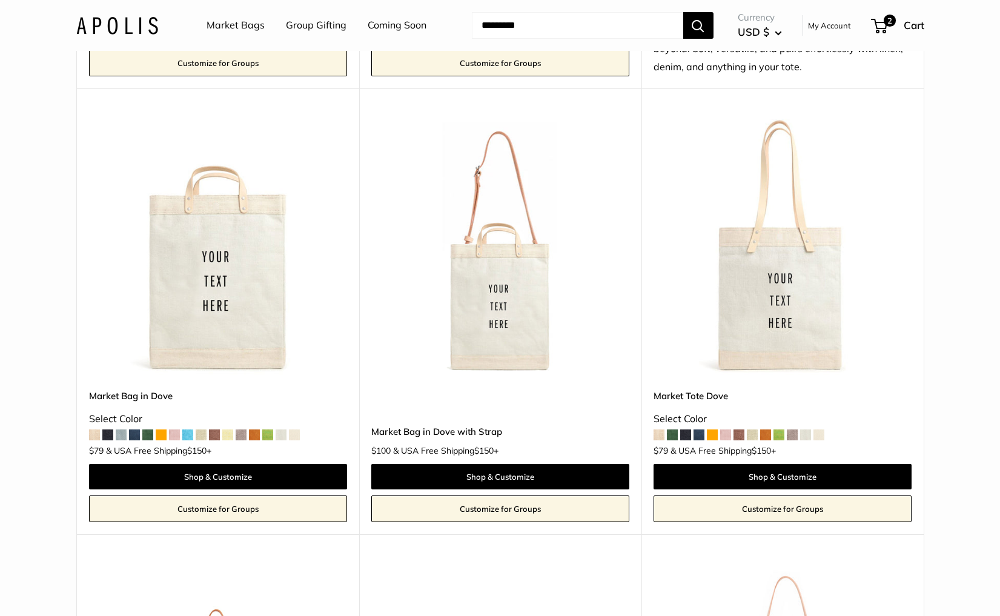
click at [0, 0] on img at bounding box center [0, 0] width 0 height 0
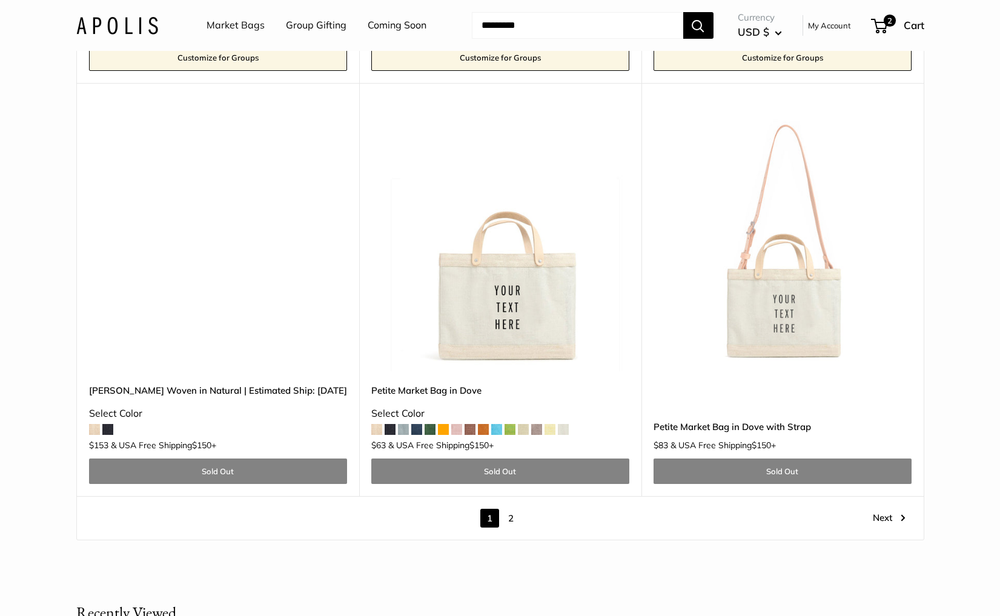
scroll to position [6591, 0]
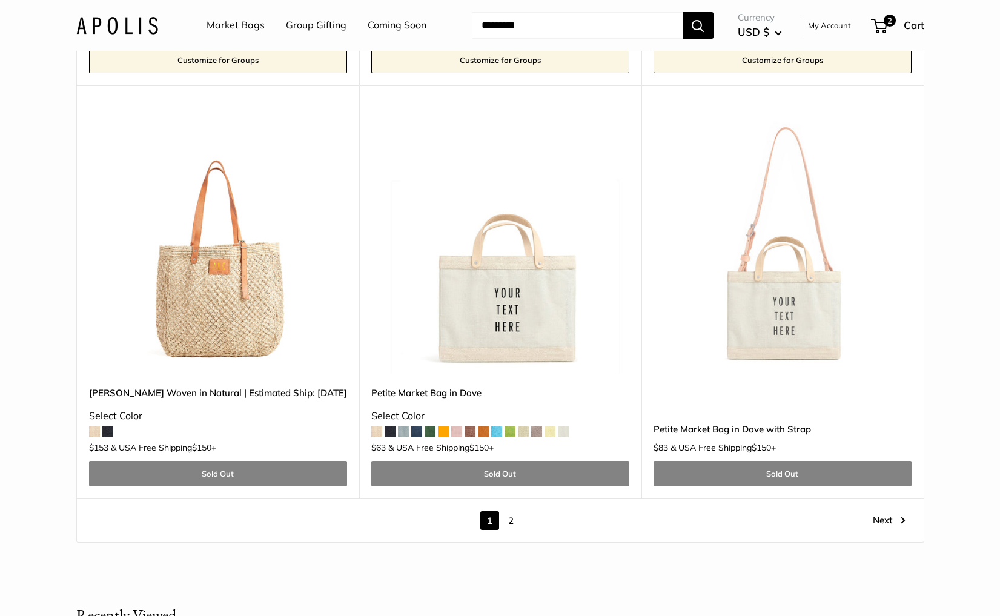
click at [510, 511] on link "2" at bounding box center [511, 520] width 19 height 19
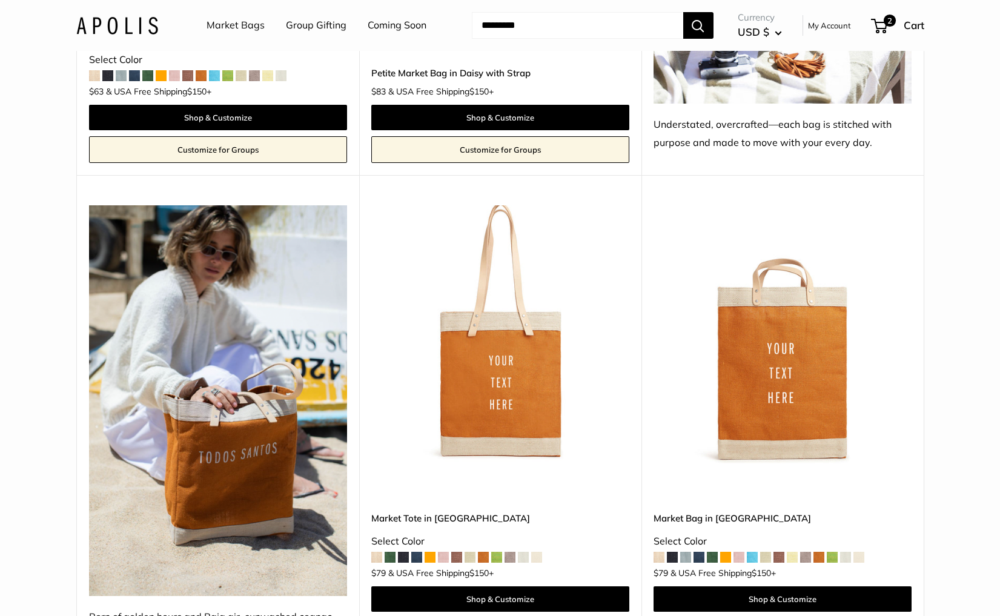
scroll to position [4543, 0]
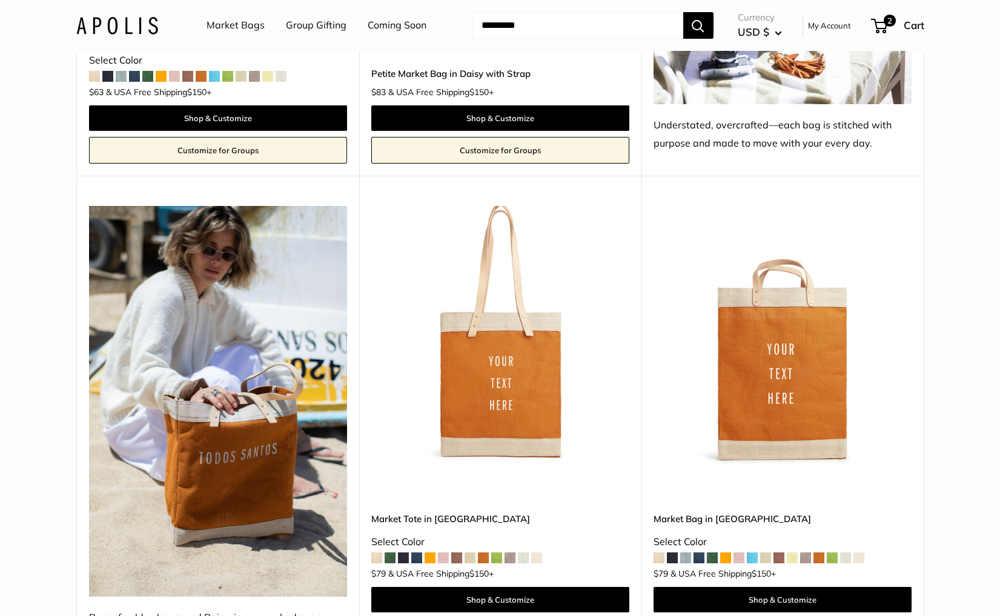
click at [0, 0] on img at bounding box center [0, 0] width 0 height 0
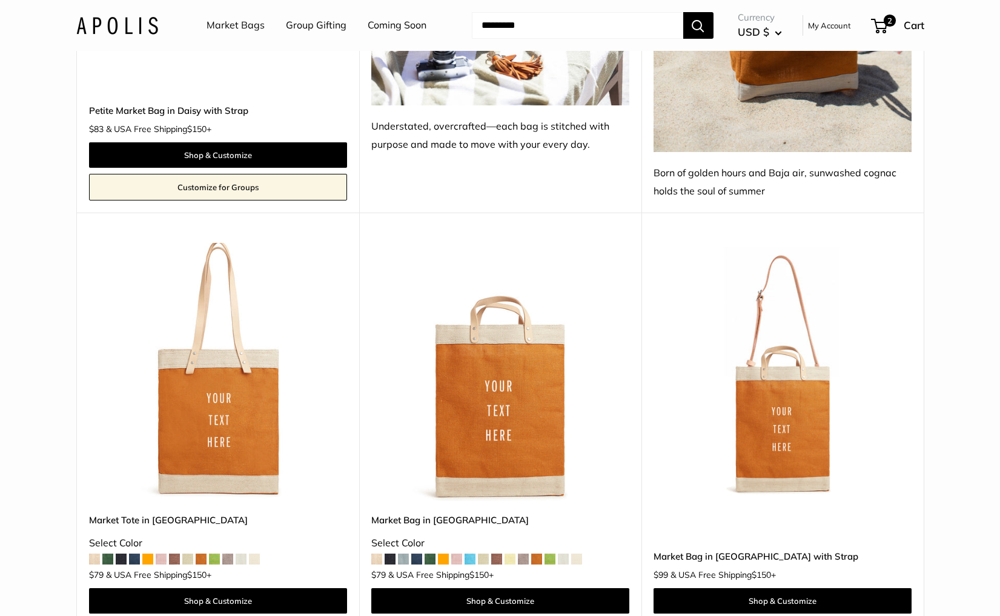
scroll to position [5089, 0]
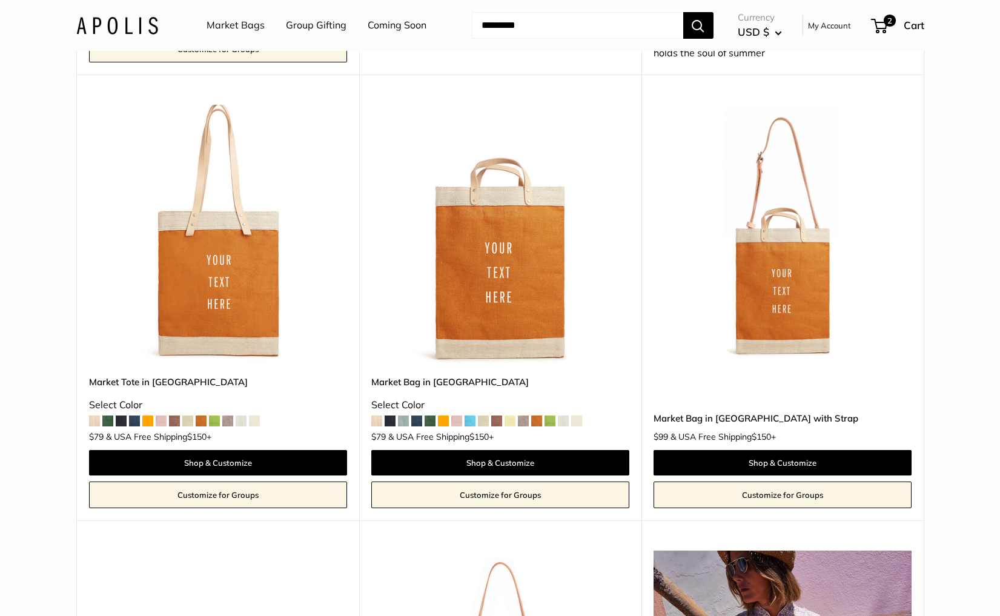
click at [0, 0] on img at bounding box center [0, 0] width 0 height 0
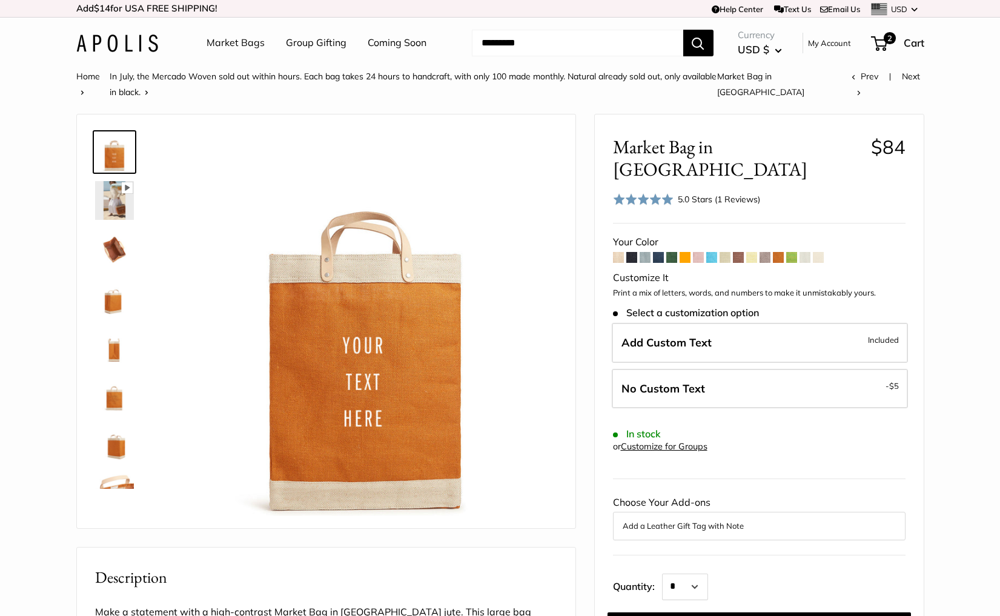
click at [694, 193] on div "5.0 Stars (1 Reviews)" at bounding box center [719, 199] width 82 height 13
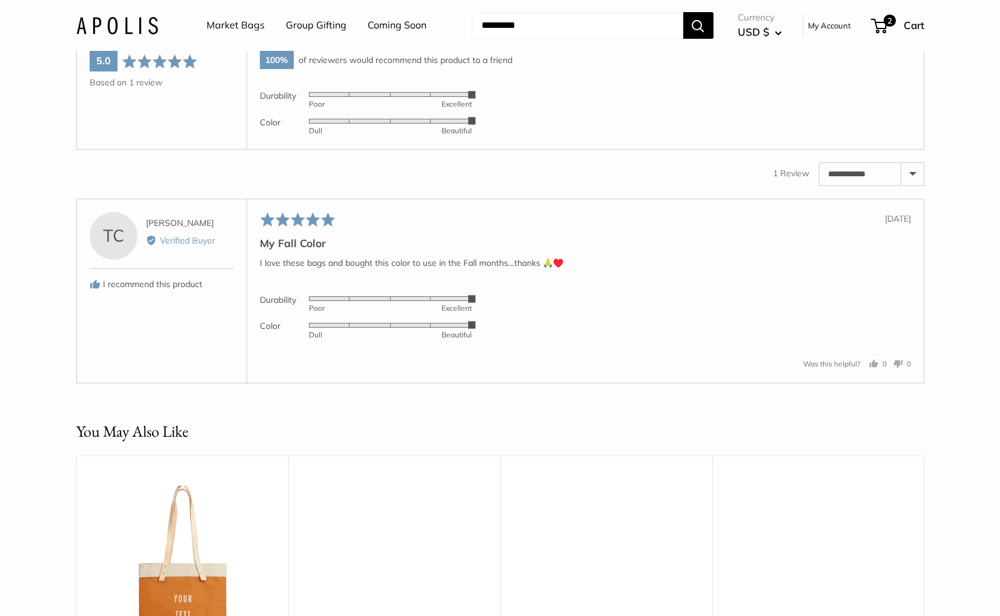
scroll to position [1995, 0]
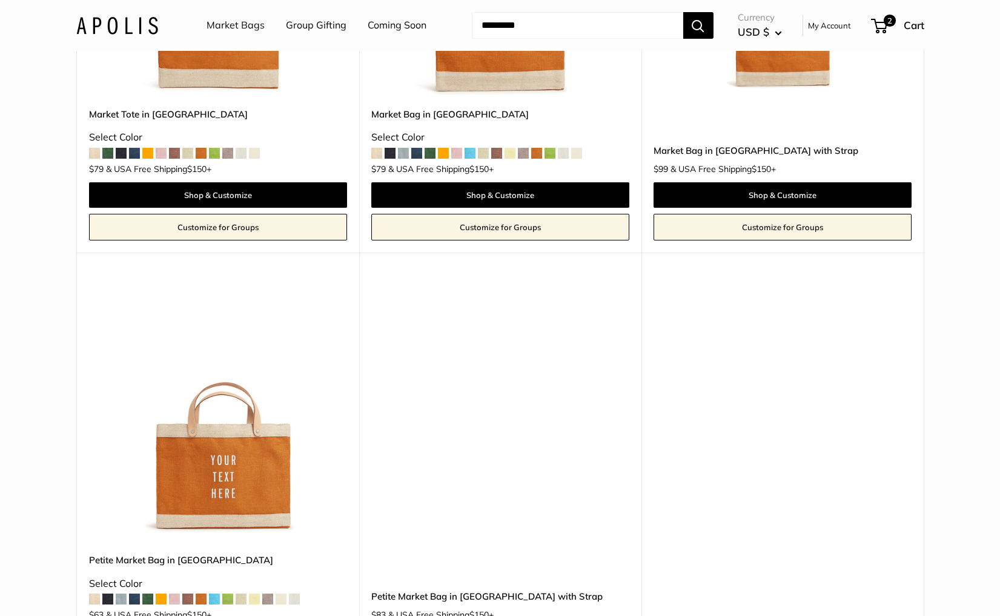
scroll to position [5368, 0]
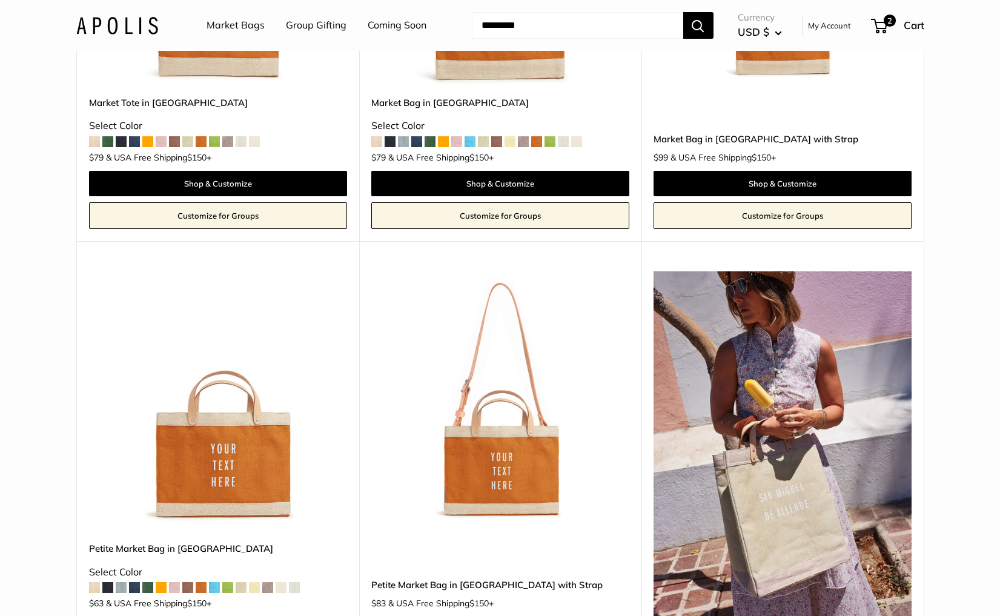
click at [0, 0] on img at bounding box center [0, 0] width 0 height 0
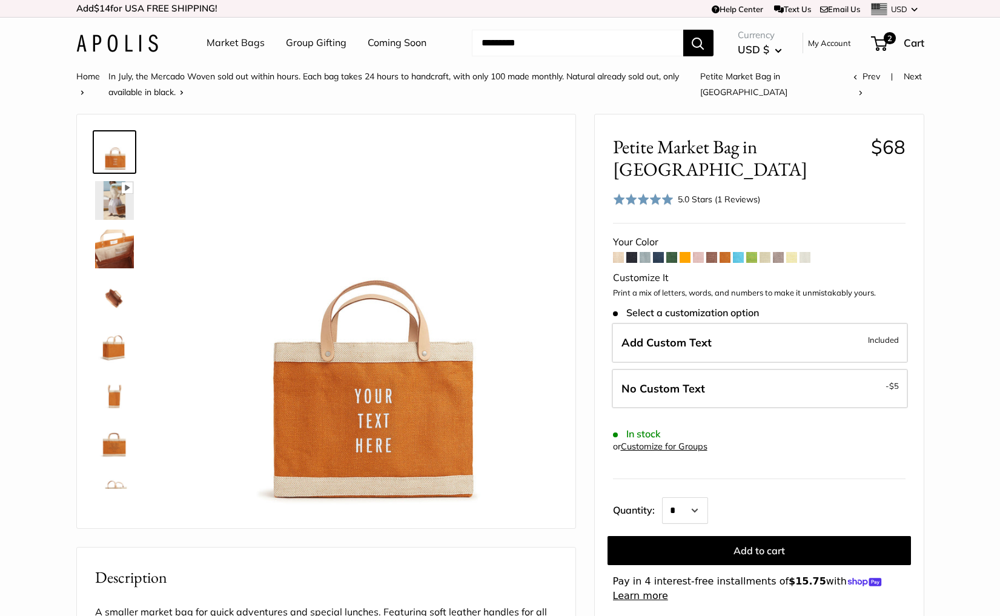
click at [711, 193] on div "5.0 Stars (1 Reviews)" at bounding box center [719, 199] width 82 height 13
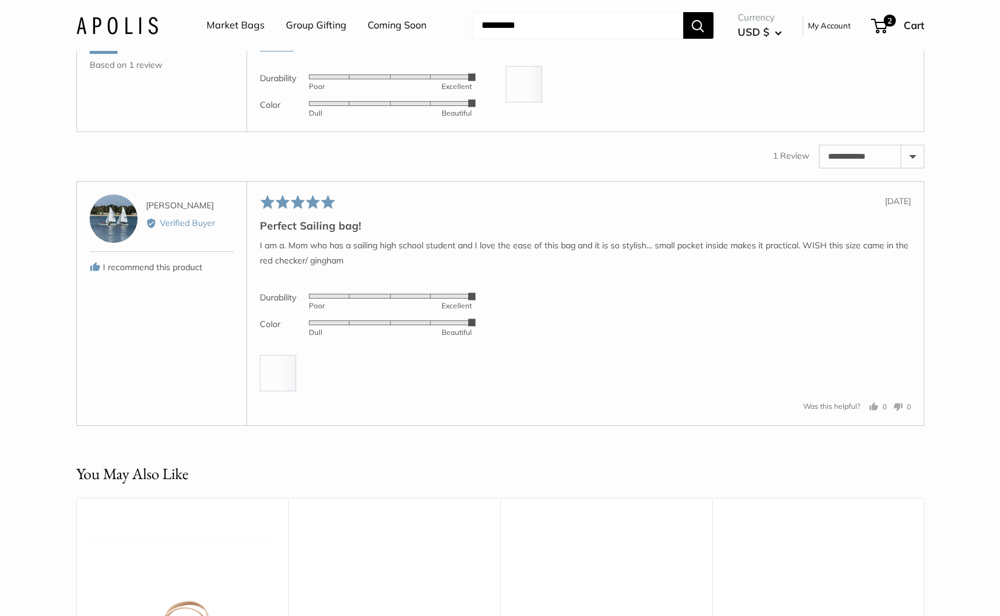
scroll to position [1995, 0]
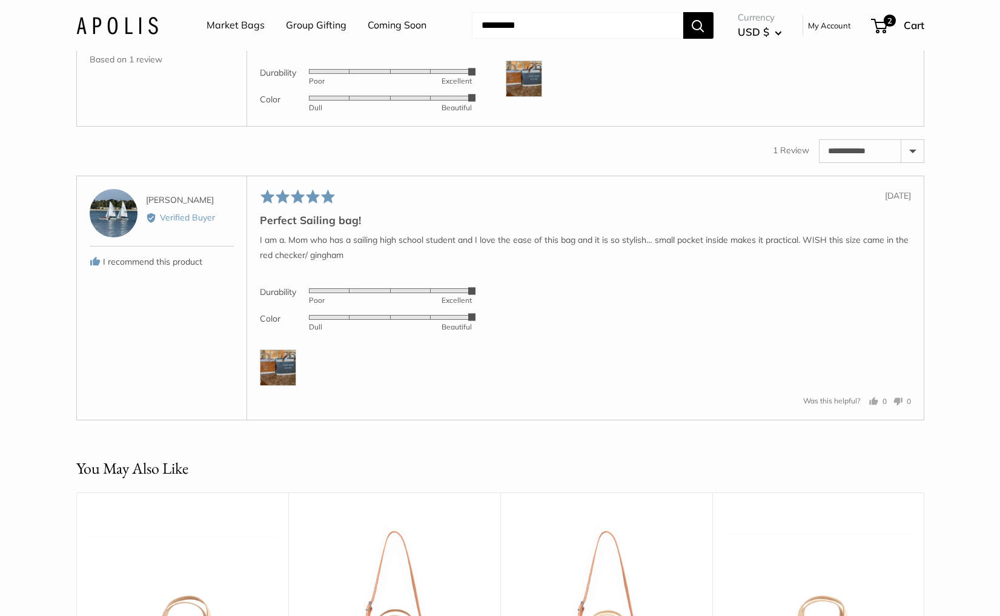
click at [282, 386] on img at bounding box center [278, 368] width 36 height 36
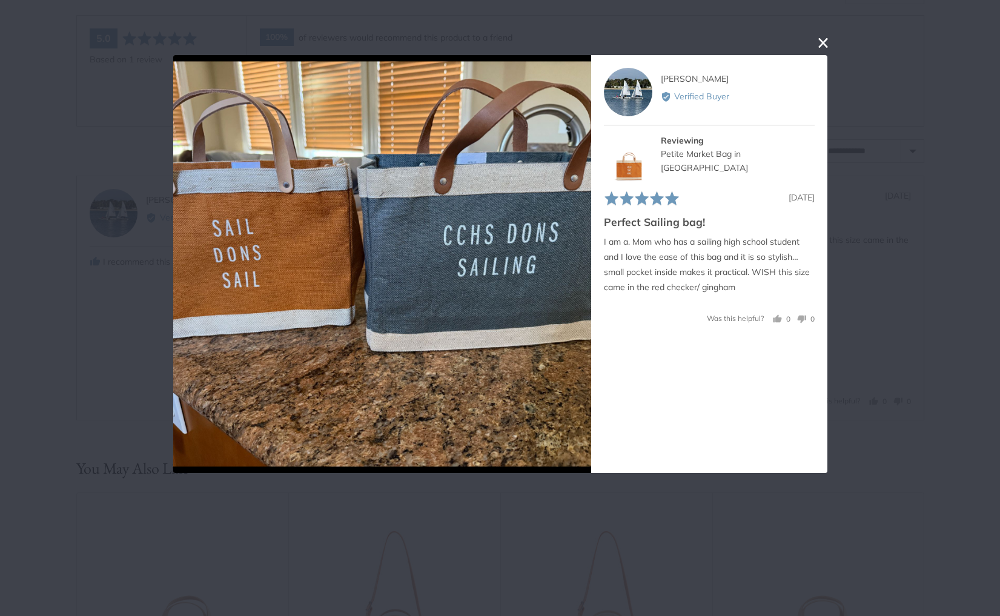
click at [890, 437] on div "User-Uploaded Media Gallery T Tina Reviewed by Tina Verified Buyer Reviewing Pe…" at bounding box center [500, 308] width 1000 height 616
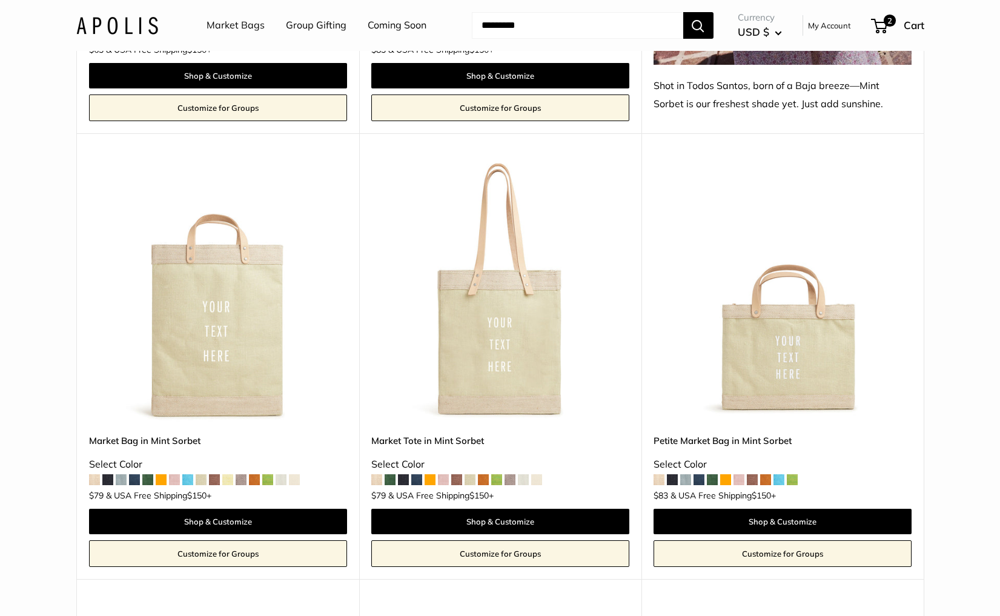
scroll to position [5923, 0]
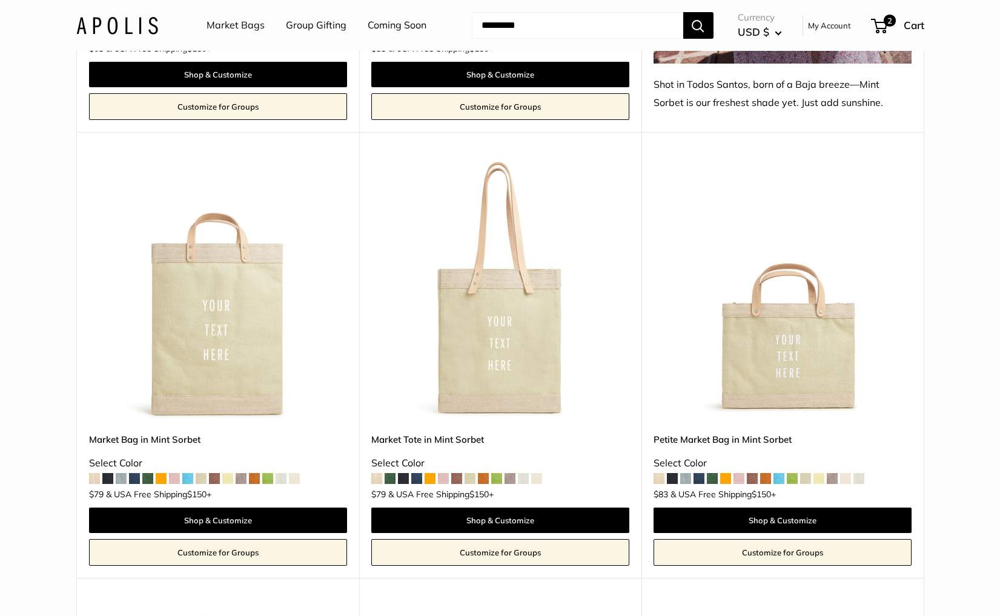
click at [0, 0] on img at bounding box center [0, 0] width 0 height 0
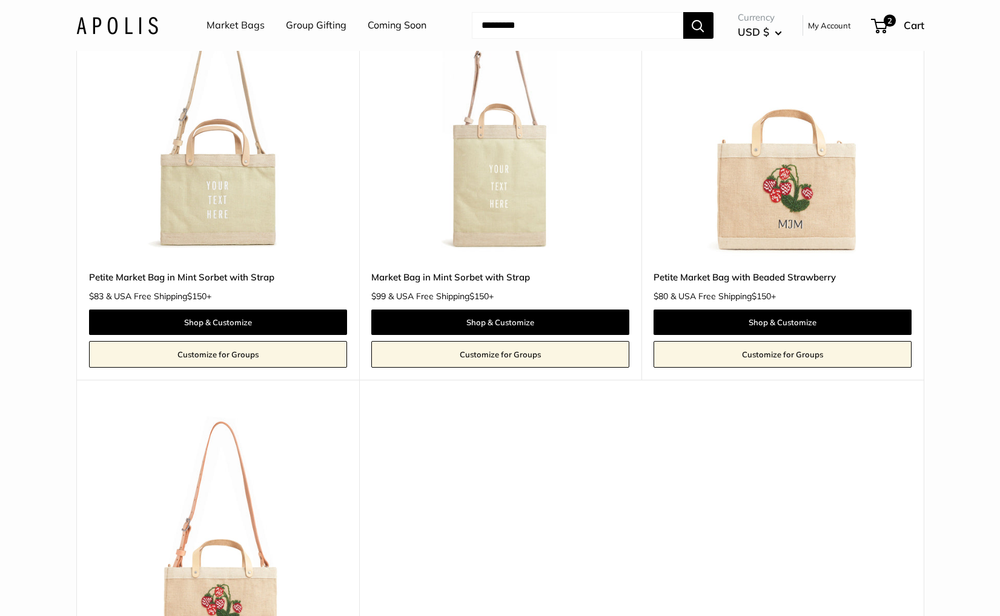
scroll to position [6496, 0]
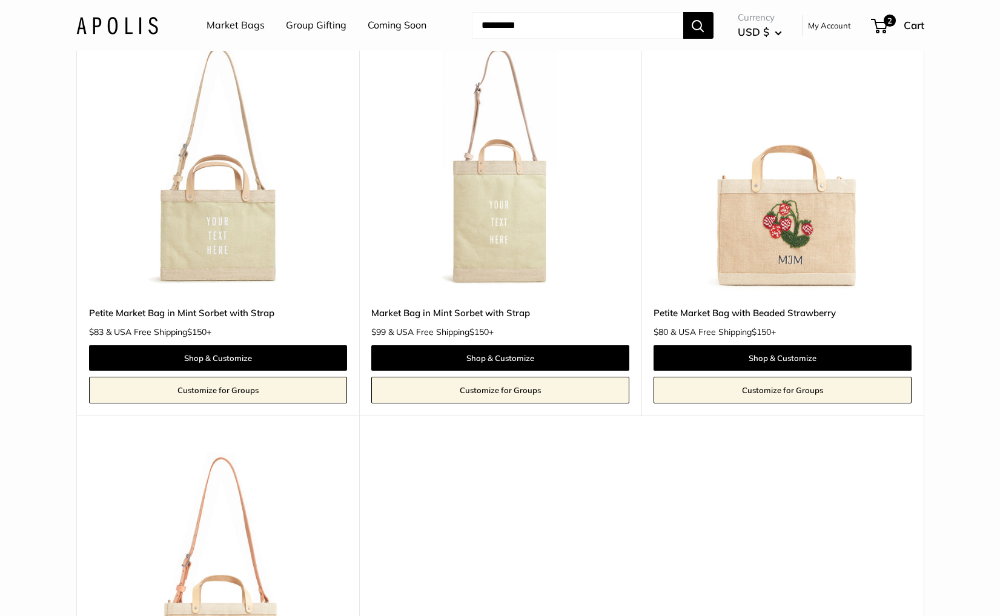
click at [0, 0] on img at bounding box center [0, 0] width 0 height 0
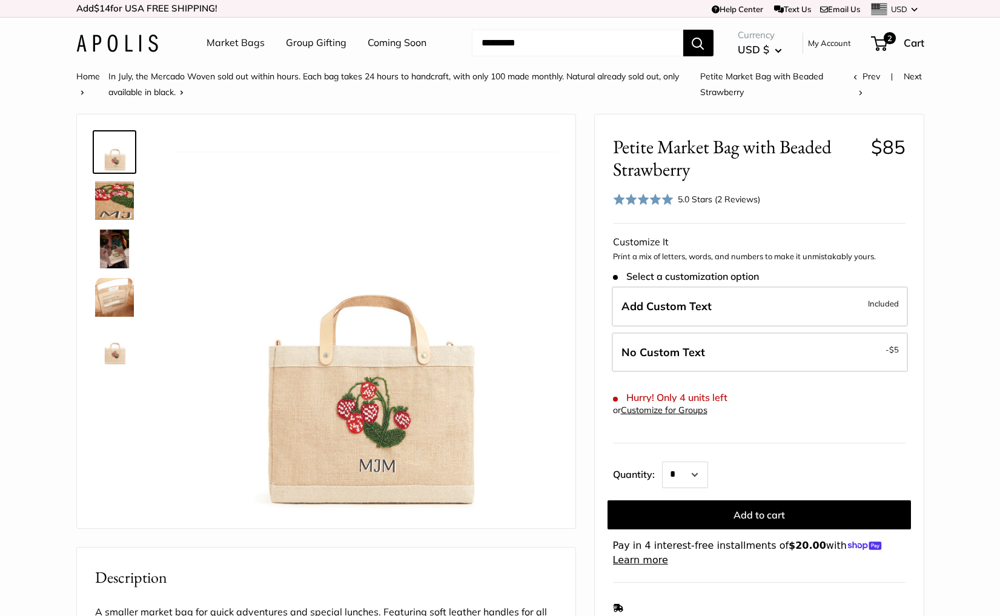
click at [227, 44] on link "Market Bags" at bounding box center [236, 43] width 58 height 18
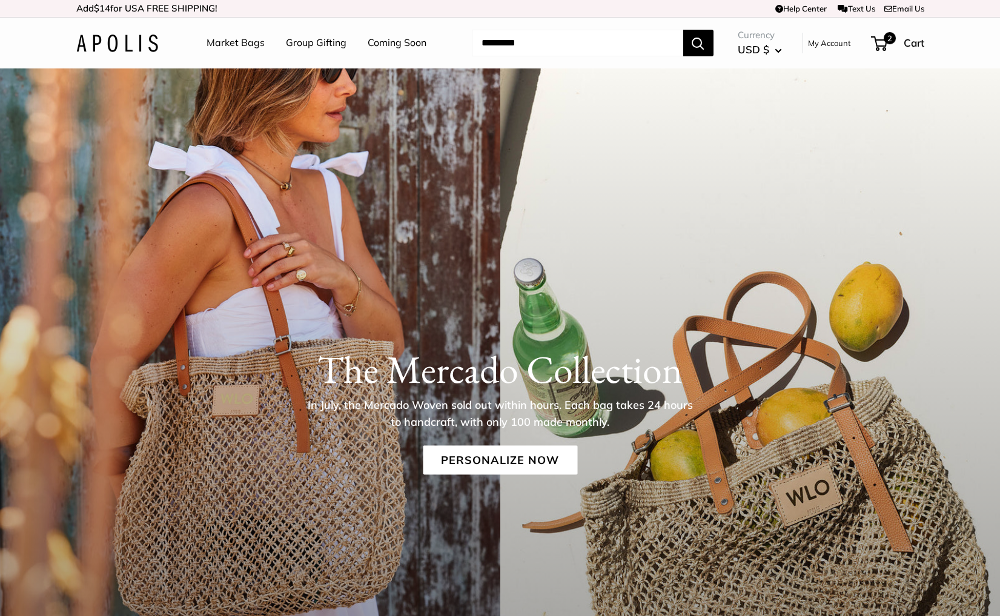
click at [141, 38] on img at bounding box center [117, 44] width 82 height 18
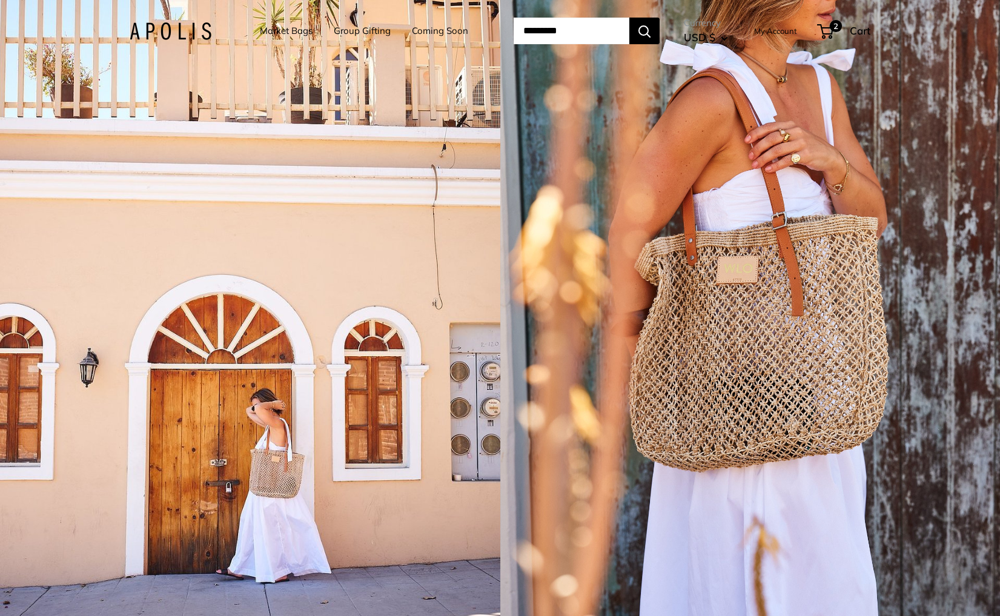
click at [426, 305] on div "1 / 5" at bounding box center [250, 308] width 500 height 616
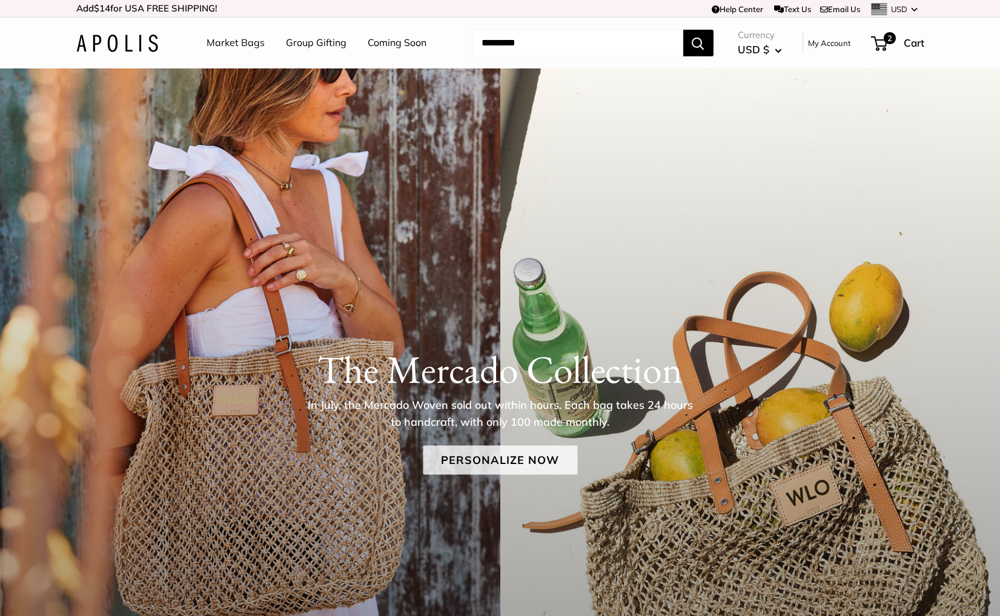
click at [469, 463] on link "Personalize Now" at bounding box center [500, 459] width 154 height 29
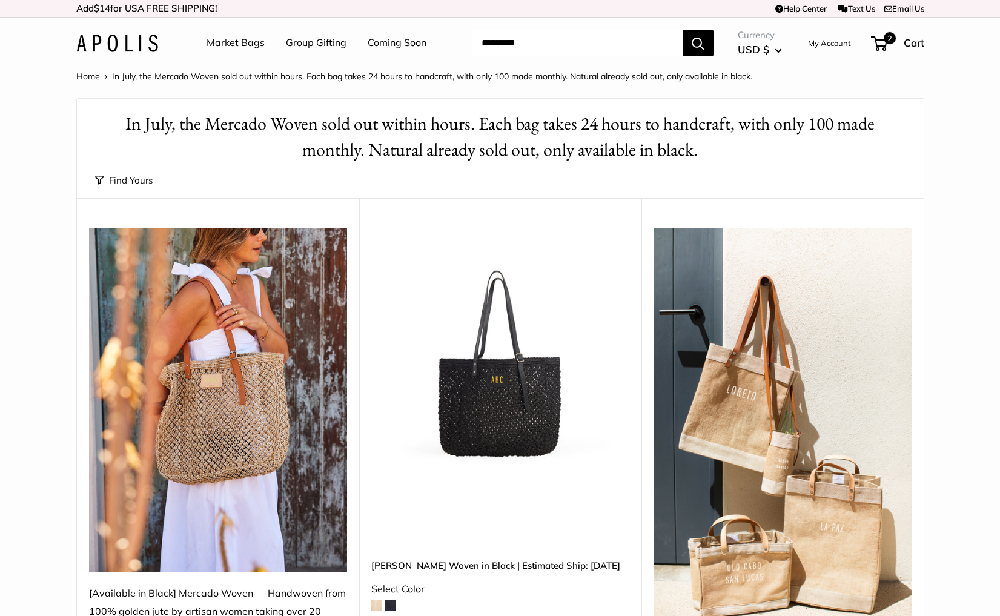
click at [0, 0] on img at bounding box center [0, 0] width 0 height 0
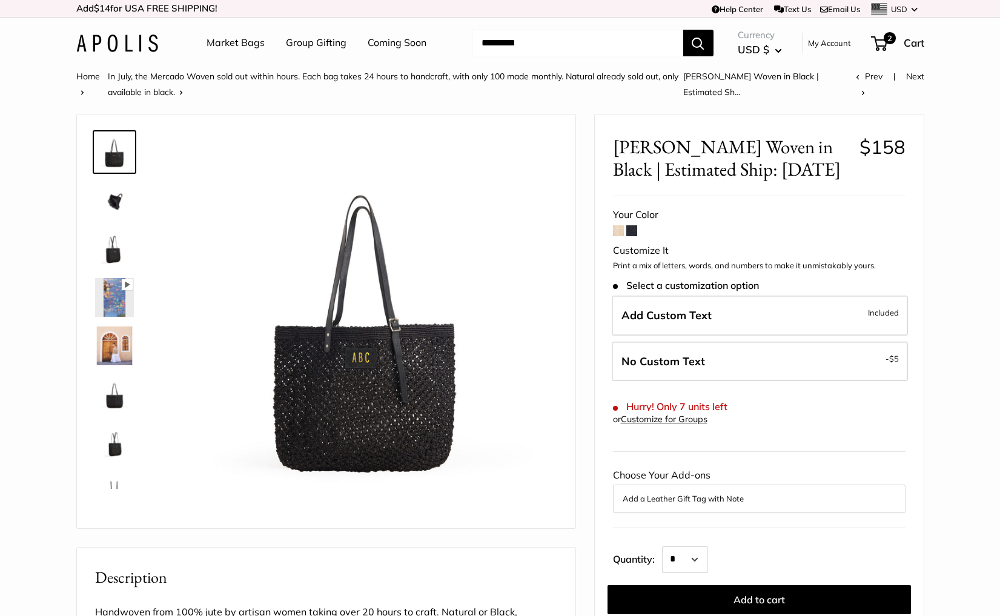
click at [150, 48] on img at bounding box center [117, 44] width 82 height 18
